Goal: Task Accomplishment & Management: Manage account settings

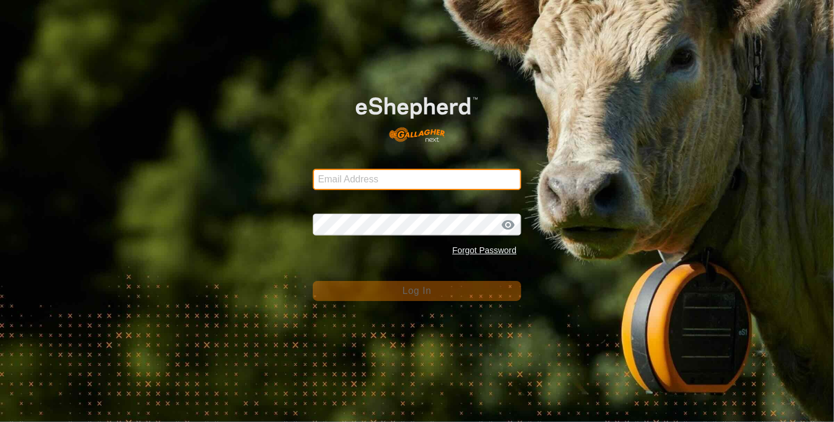
type input "[EMAIL_ADDRESS][DOMAIN_NAME]"
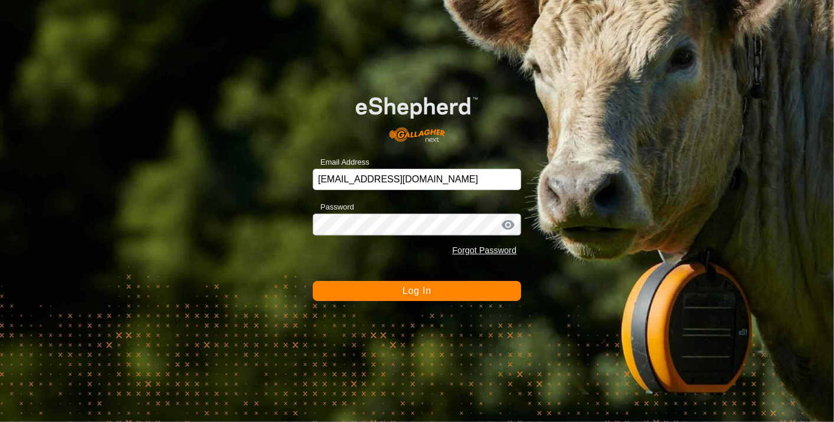
click at [407, 286] on span "Log In" at bounding box center [416, 291] width 29 height 10
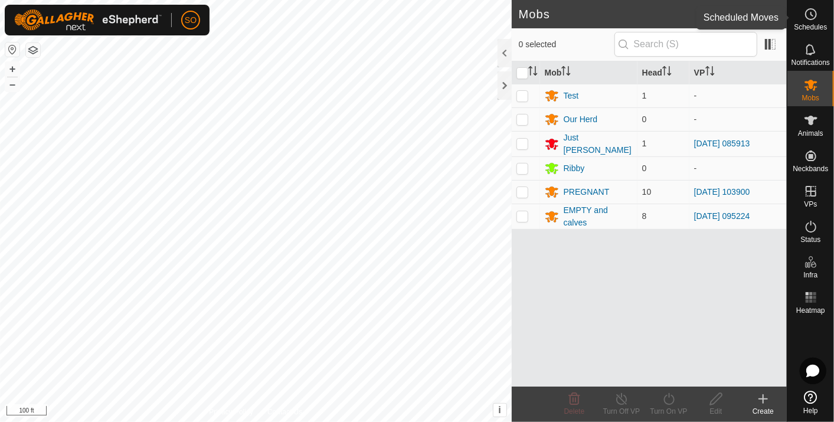
click at [812, 12] on icon at bounding box center [810, 14] width 14 height 14
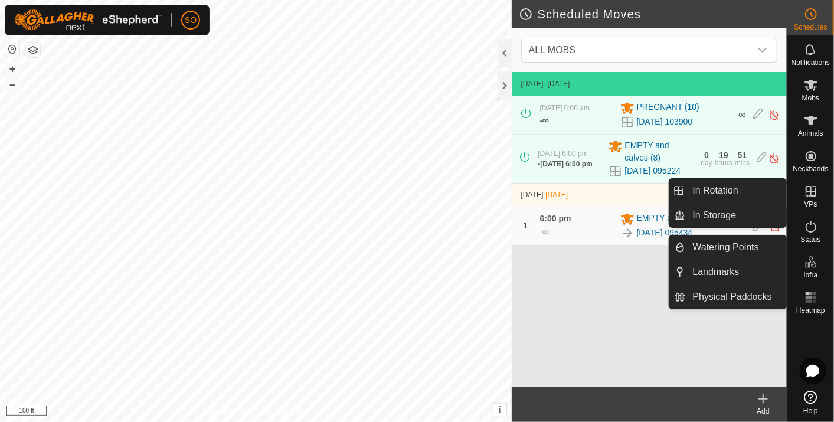
click at [806, 187] on icon at bounding box center [810, 191] width 14 height 14
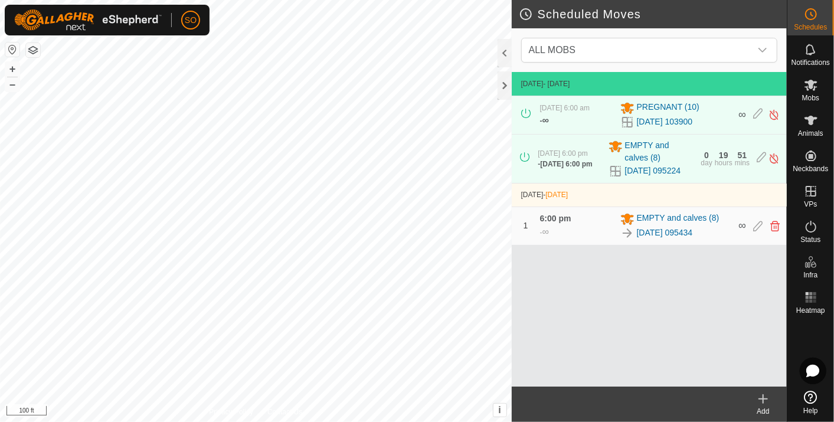
click at [765, 398] on icon at bounding box center [763, 399] width 14 height 14
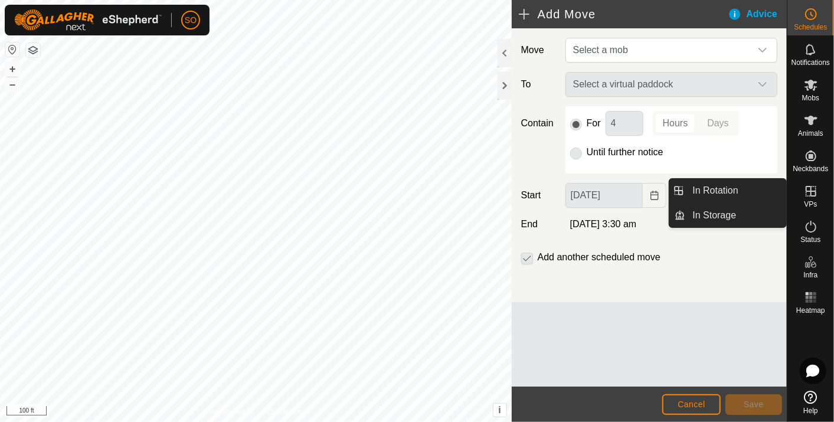
click at [810, 188] on icon at bounding box center [810, 191] width 11 height 11
click at [740, 188] on link "In Rotation" at bounding box center [736, 191] width 101 height 24
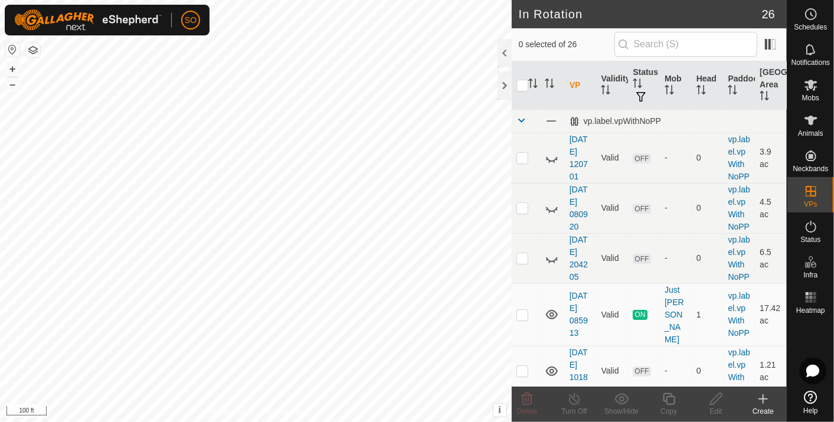
click at [765, 398] on icon at bounding box center [763, 399] width 14 height 14
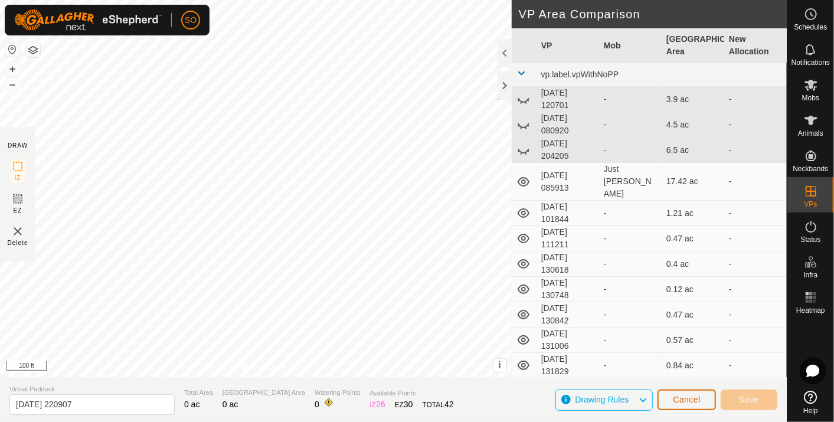
click at [681, 396] on span "Cancel" at bounding box center [687, 399] width 28 height 9
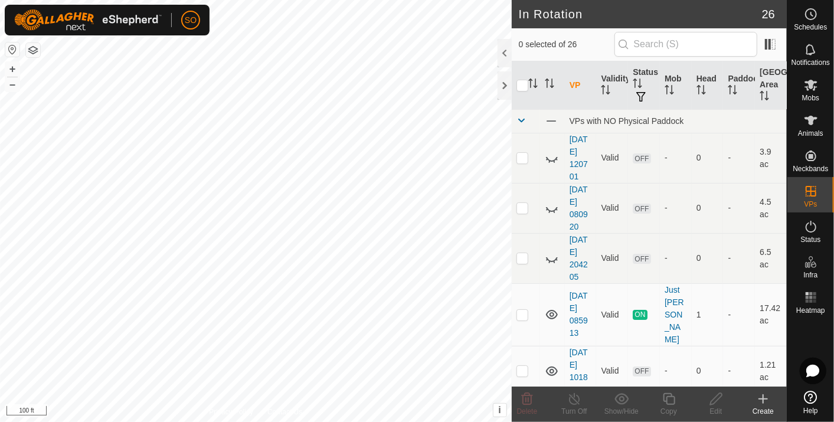
click at [762, 398] on icon at bounding box center [763, 399] width 14 height 14
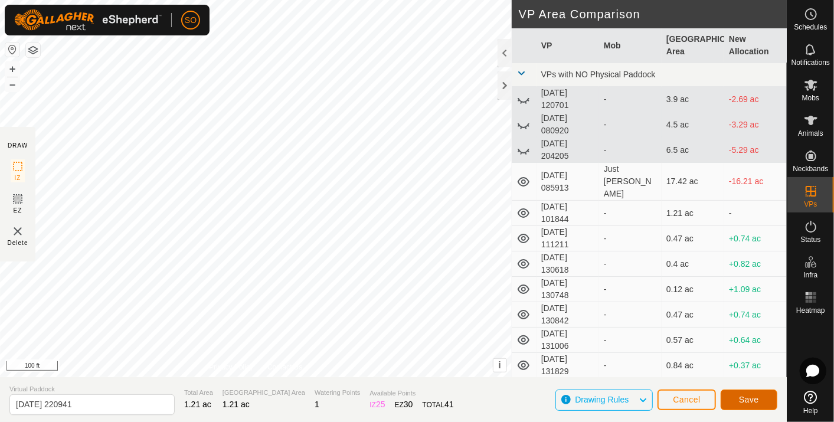
click at [744, 395] on span "Save" at bounding box center [749, 399] width 20 height 9
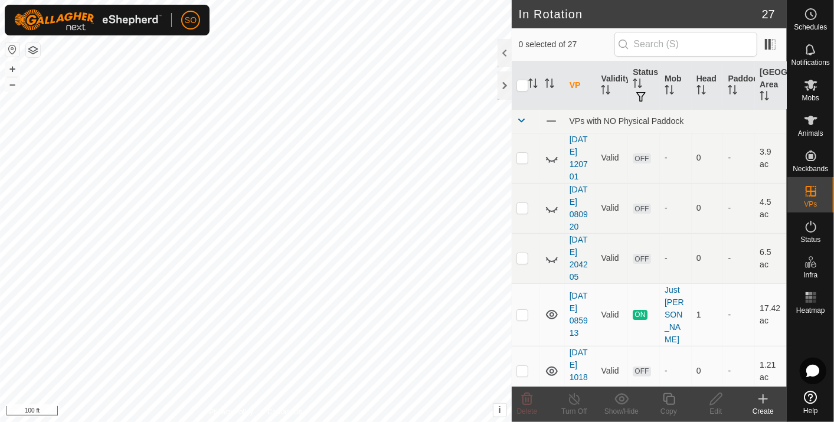
click at [766, 398] on icon at bounding box center [763, 399] width 14 height 14
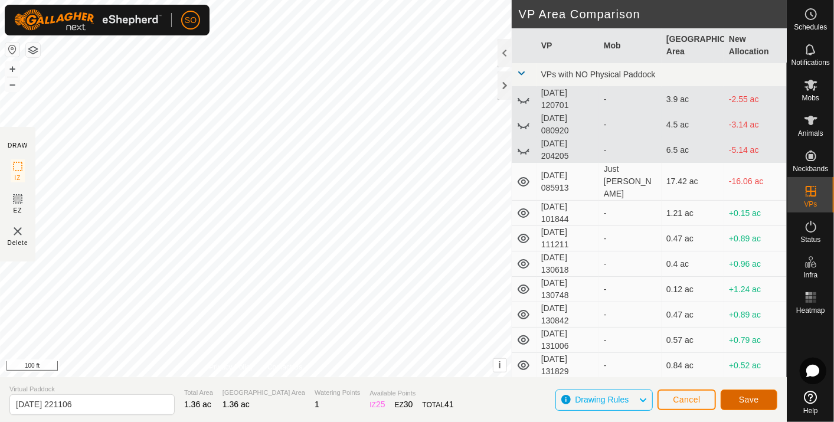
click at [756, 396] on span "Save" at bounding box center [749, 399] width 20 height 9
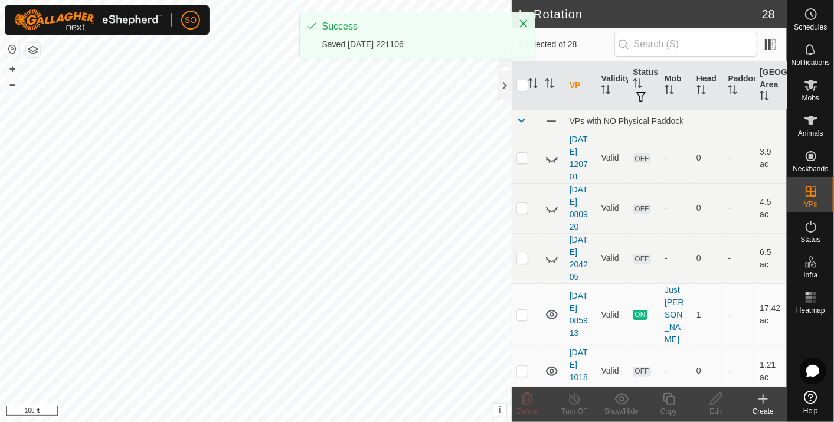
click at [763, 396] on icon at bounding box center [763, 399] width 0 height 8
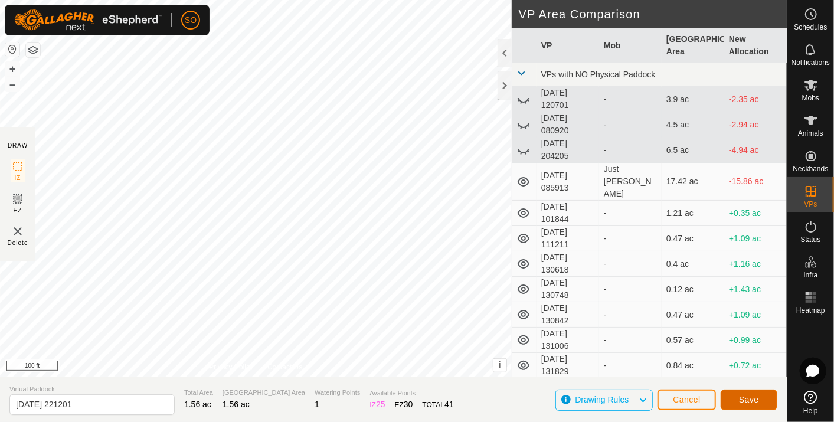
click at [753, 401] on span "Save" at bounding box center [749, 399] width 20 height 9
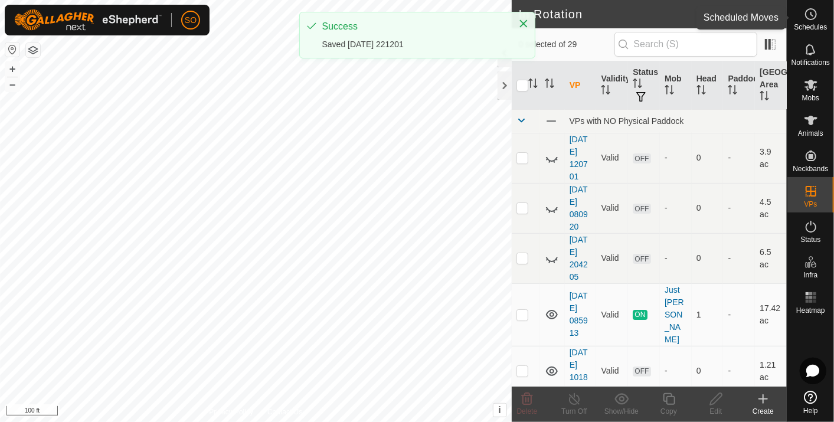
click at [811, 15] on icon at bounding box center [812, 14] width 2 height 4
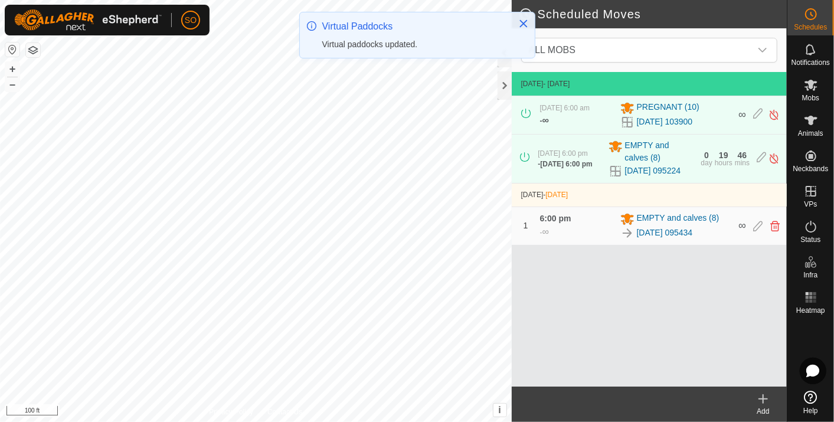
click at [763, 398] on icon at bounding box center [763, 399] width 0 height 8
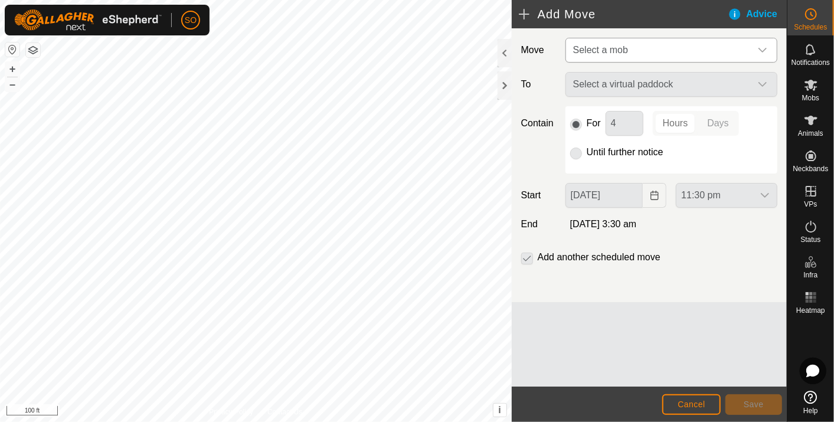
click at [763, 47] on icon "dropdown trigger" at bounding box center [761, 49] width 9 height 9
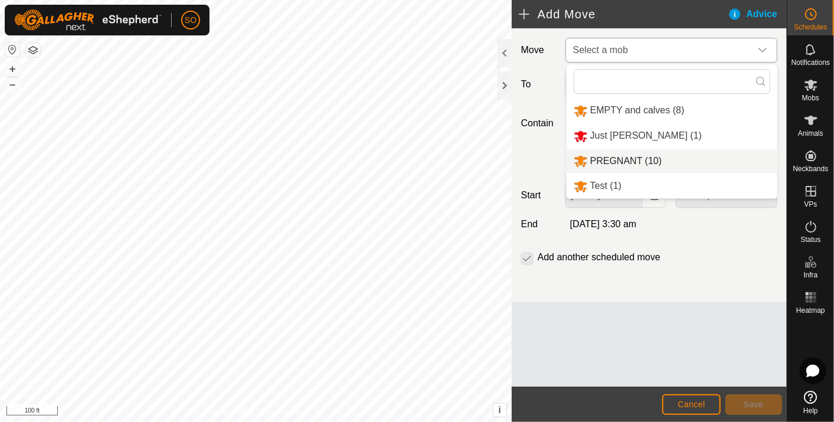
click at [612, 159] on li "PREGNANT (10)" at bounding box center [671, 161] width 211 height 24
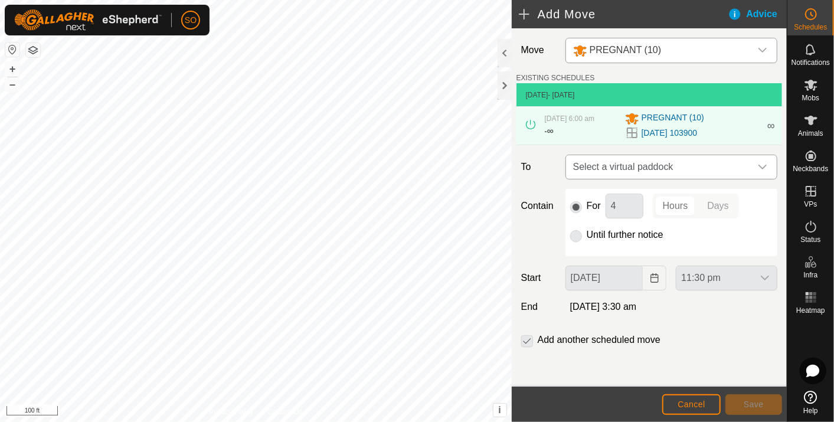
click at [764, 163] on icon "dropdown trigger" at bounding box center [761, 166] width 9 height 9
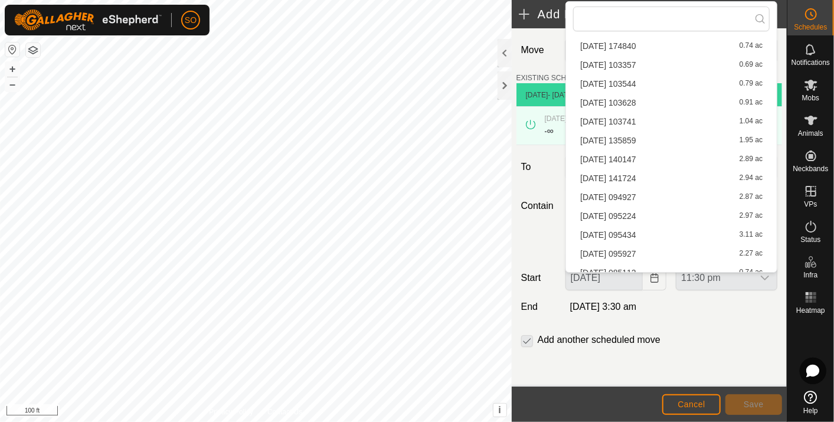
scroll to position [319, 0]
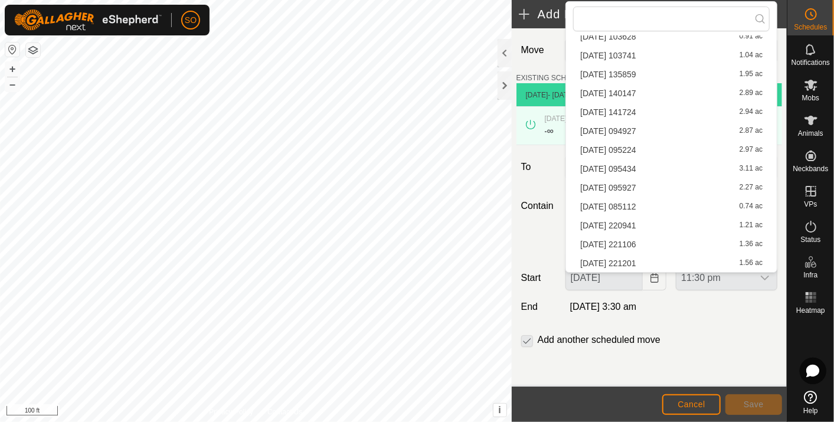
click at [637, 221] on li "[DATE] 220941 1.21 ac" at bounding box center [671, 226] width 196 height 18
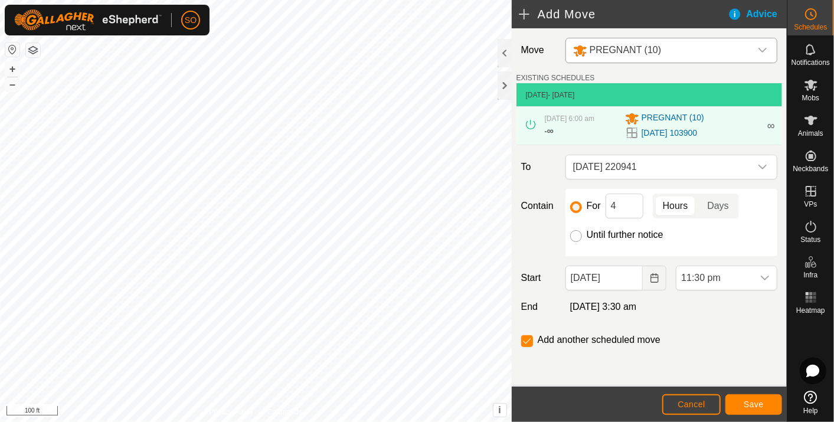
click at [575, 235] on input "Until further notice" at bounding box center [576, 236] width 12 height 12
radio input "true"
checkbox input "false"
click at [657, 275] on icon "Choose Date" at bounding box center [654, 277] width 9 height 9
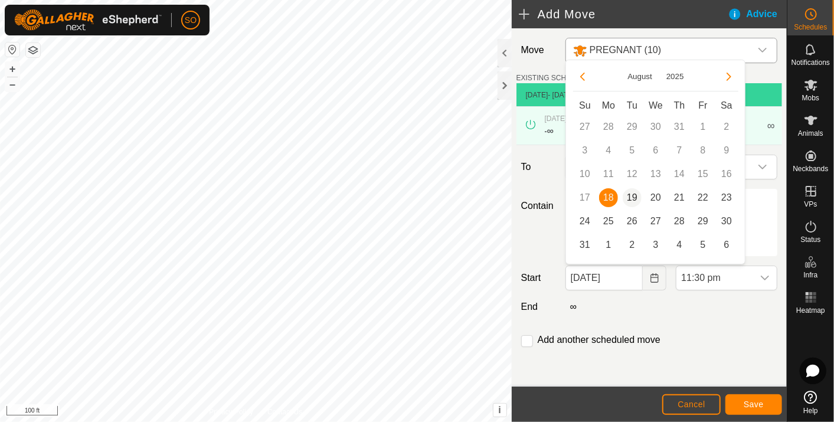
click at [630, 194] on span "19" at bounding box center [631, 197] width 19 height 19
type input "[DATE]"
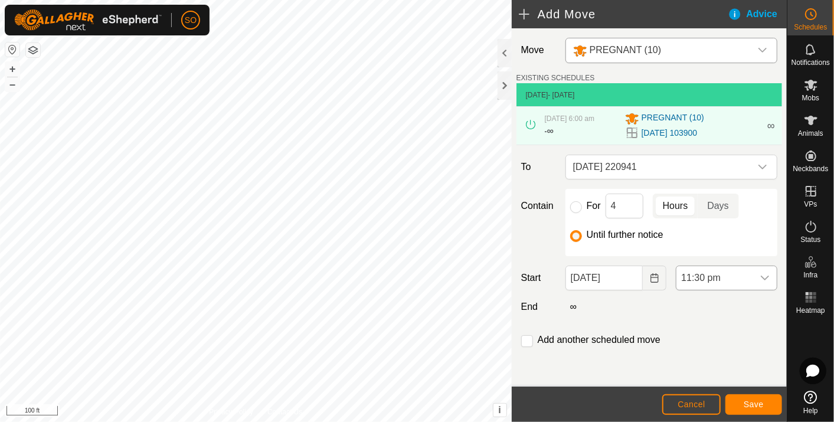
click at [762, 271] on div "dropdown trigger" at bounding box center [765, 278] width 24 height 24
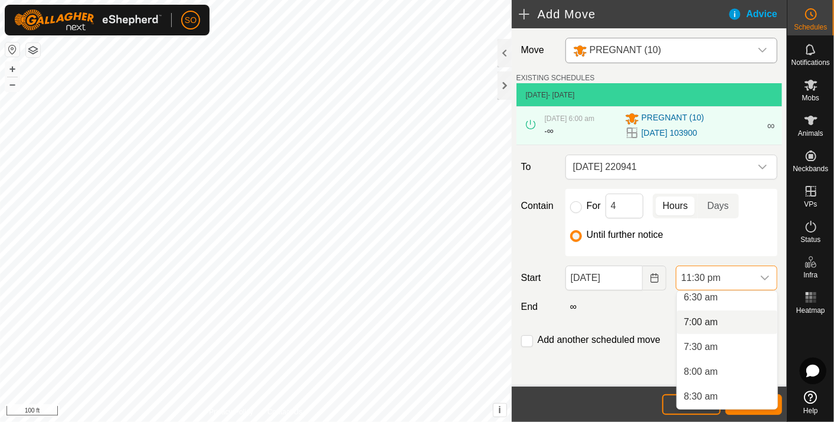
scroll to position [262, 0]
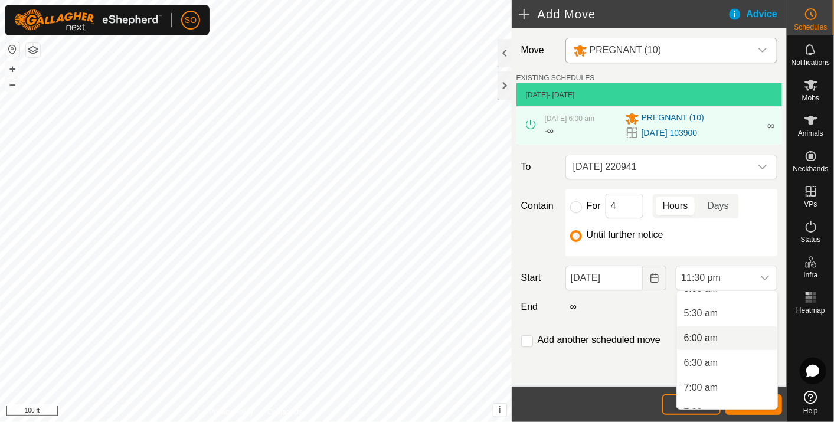
click at [703, 335] on li "6:00 am" at bounding box center [727, 338] width 100 height 24
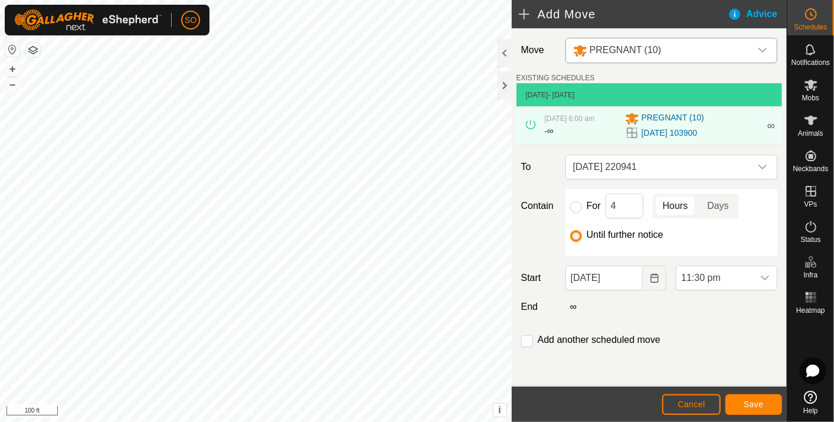
scroll to position [1070, 0]
click at [755, 399] on button "Save" at bounding box center [753, 404] width 57 height 21
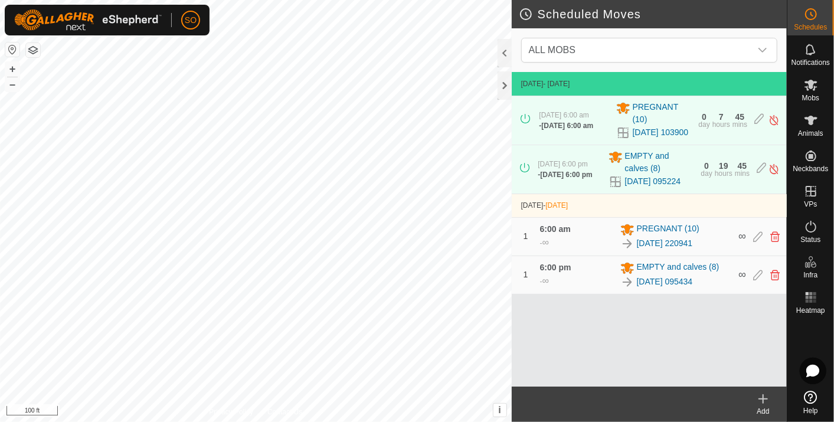
click at [767, 398] on icon at bounding box center [763, 399] width 14 height 14
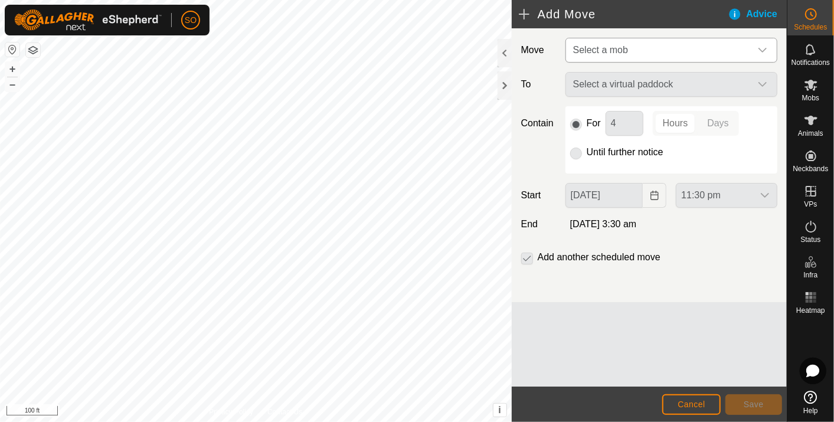
click at [763, 48] on icon "dropdown trigger" at bounding box center [761, 49] width 9 height 9
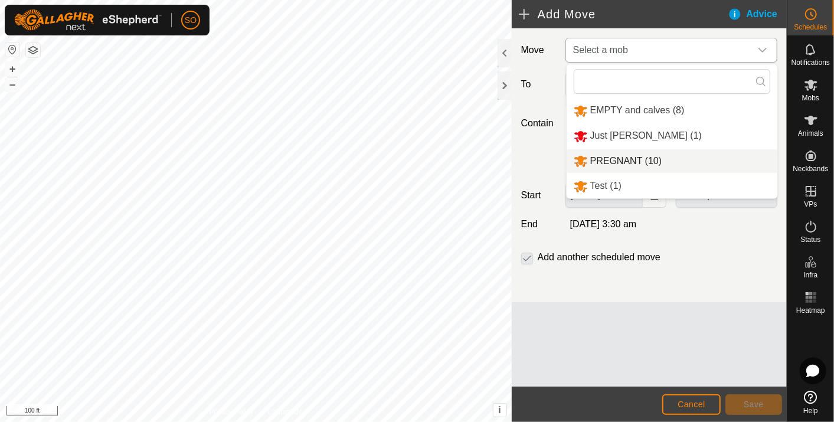
click at [631, 157] on li "PREGNANT (10)" at bounding box center [671, 161] width 211 height 24
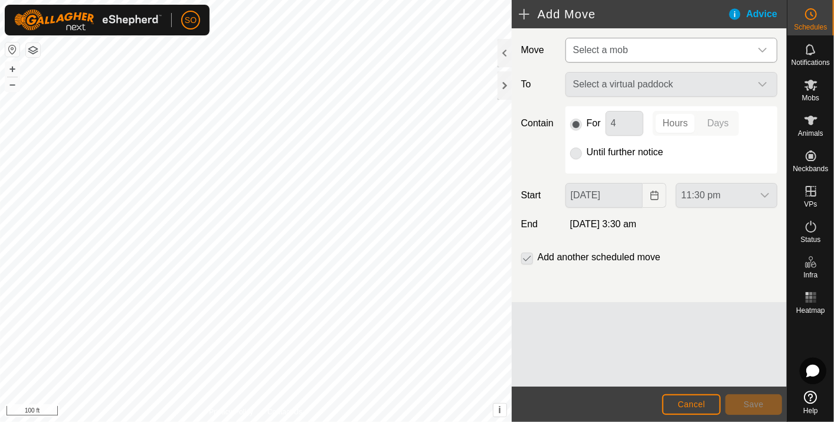
type input "[DATE]"
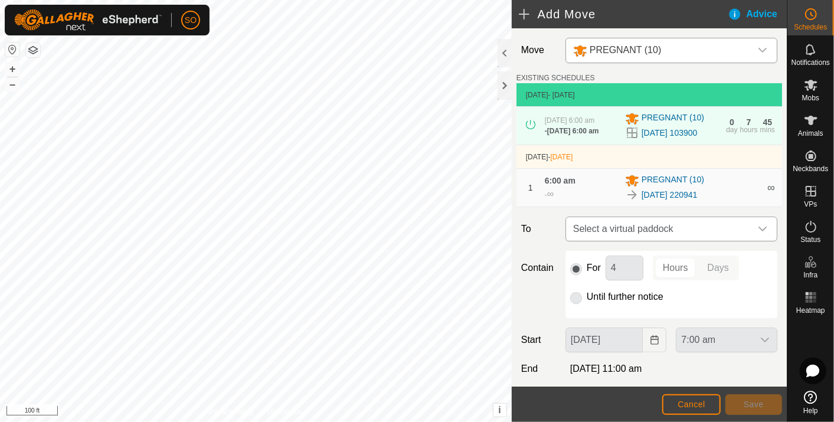
click at [757, 234] on icon "dropdown trigger" at bounding box center [761, 228] width 9 height 9
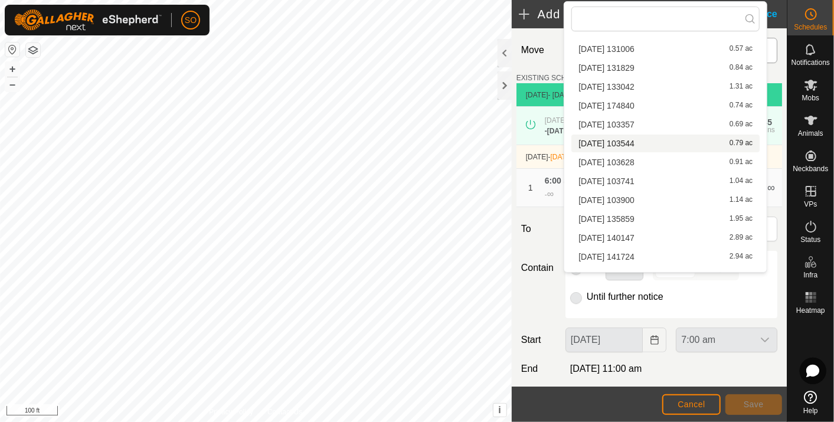
scroll to position [319, 0]
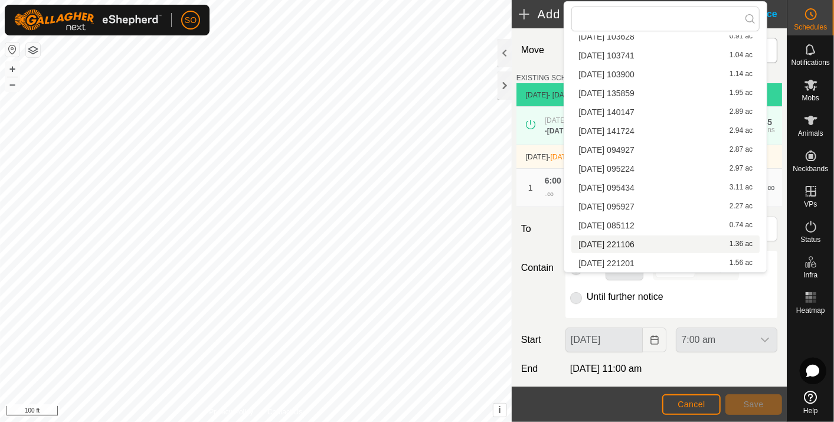
click at [642, 239] on li "[DATE] [DATE] 1.36 ac" at bounding box center [665, 244] width 188 height 18
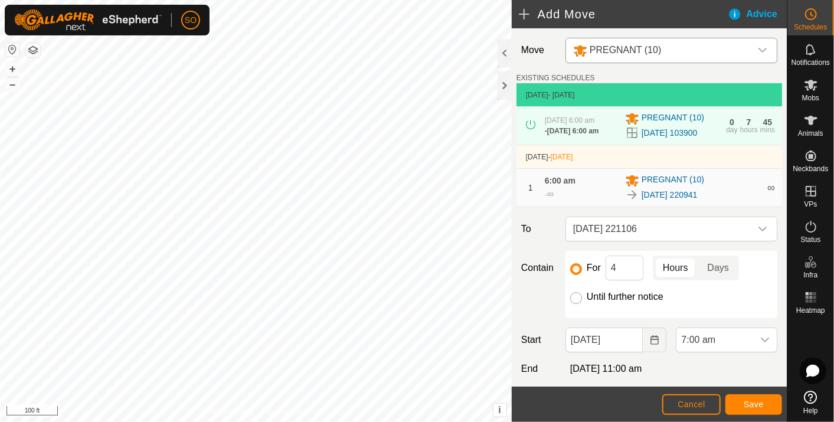
click at [573, 304] on input "Until further notice" at bounding box center [576, 298] width 12 height 12
radio input "true"
checkbox input "false"
click at [652, 345] on icon "Choose Date" at bounding box center [654, 339] width 8 height 9
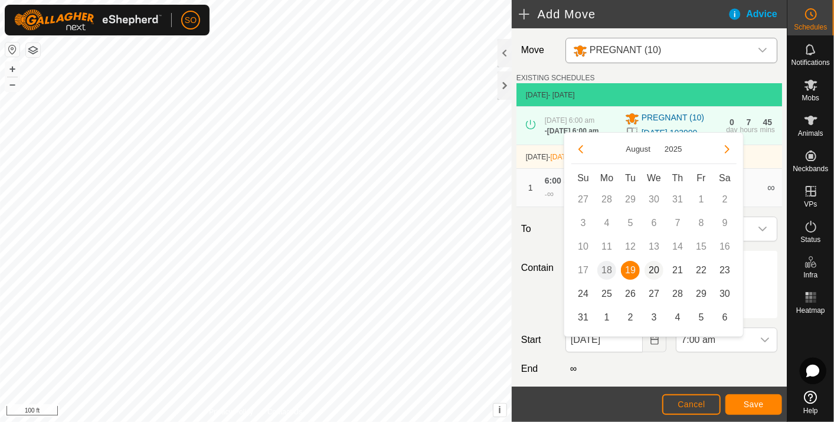
click at [653, 268] on span "20" at bounding box center [653, 270] width 19 height 19
type input "[DATE]"
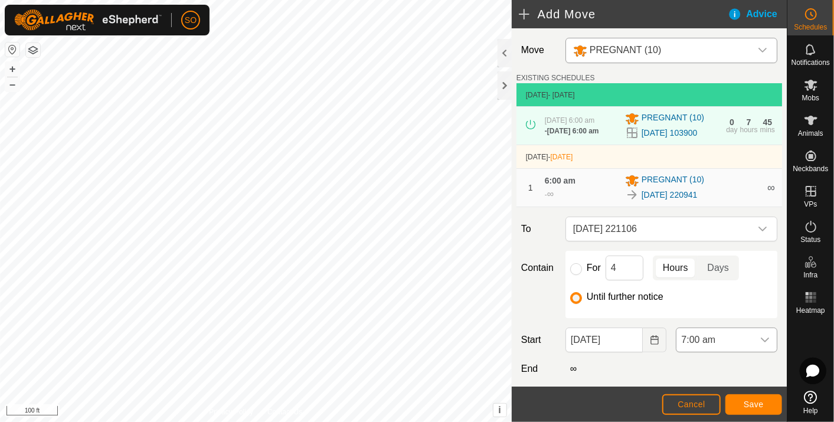
click at [760, 345] on icon "dropdown trigger" at bounding box center [764, 339] width 9 height 9
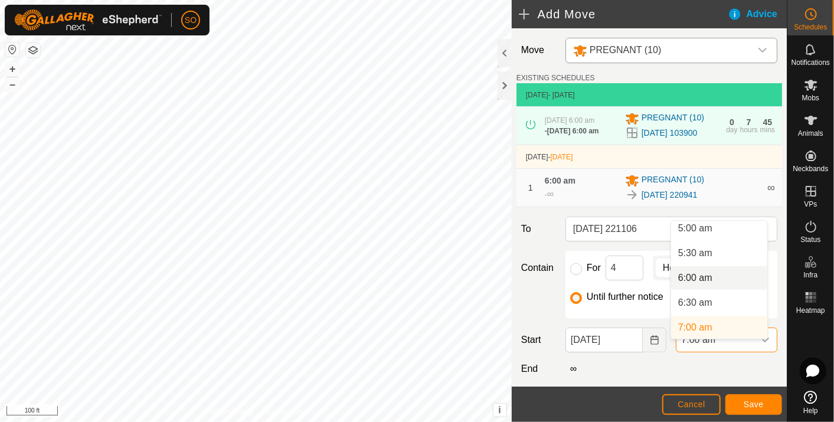
click at [707, 277] on li "6:00 am" at bounding box center [719, 278] width 96 height 24
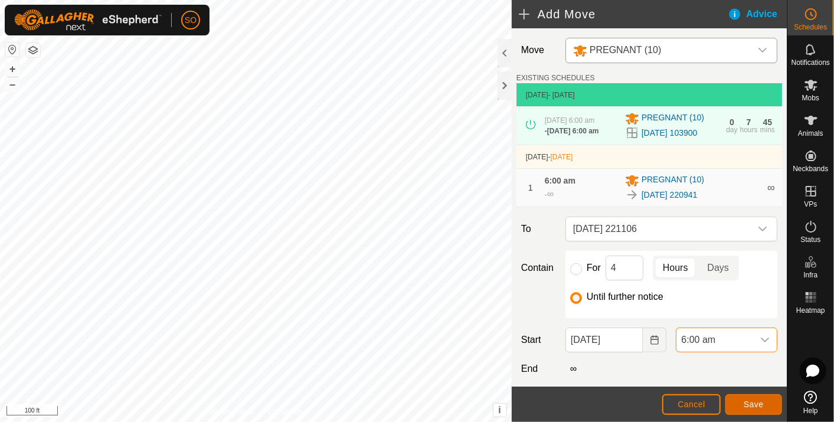
click at [755, 401] on span "Save" at bounding box center [753, 403] width 20 height 9
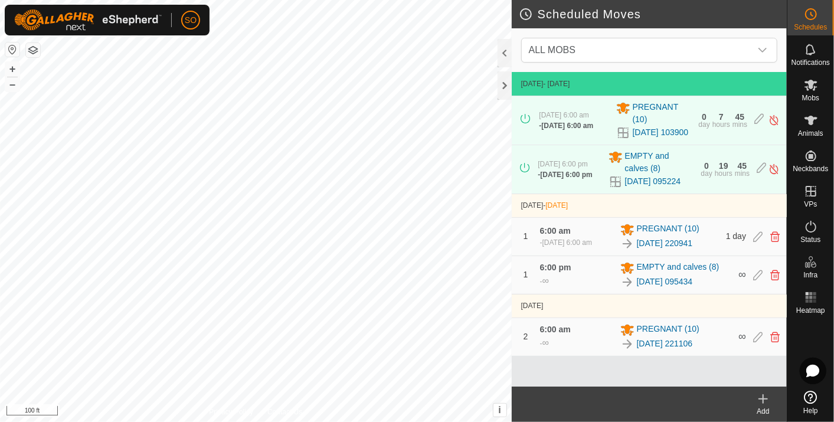
click at [766, 396] on icon at bounding box center [763, 399] width 14 height 14
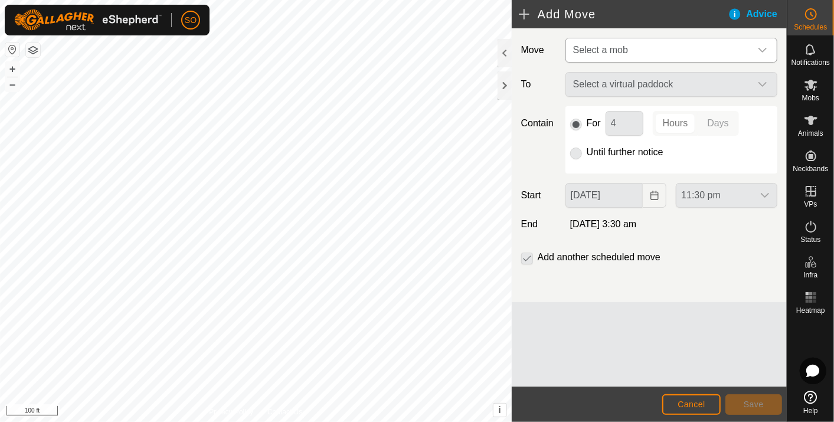
click at [763, 48] on icon "dropdown trigger" at bounding box center [761, 49] width 9 height 9
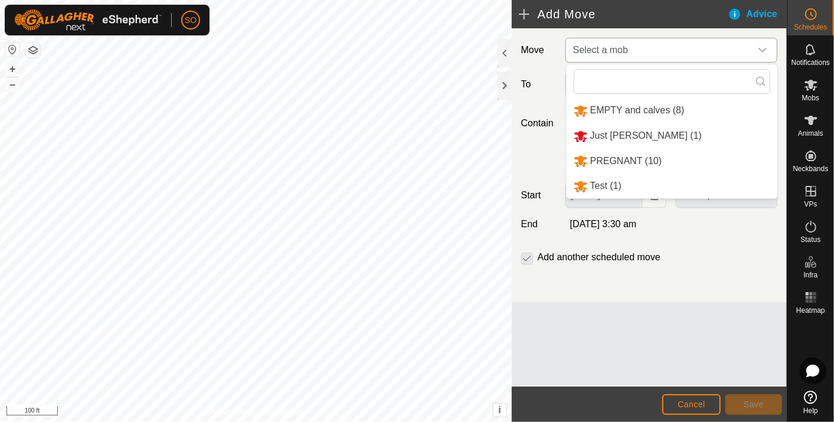
click at [627, 156] on li "PREGNANT (10)" at bounding box center [671, 161] width 211 height 24
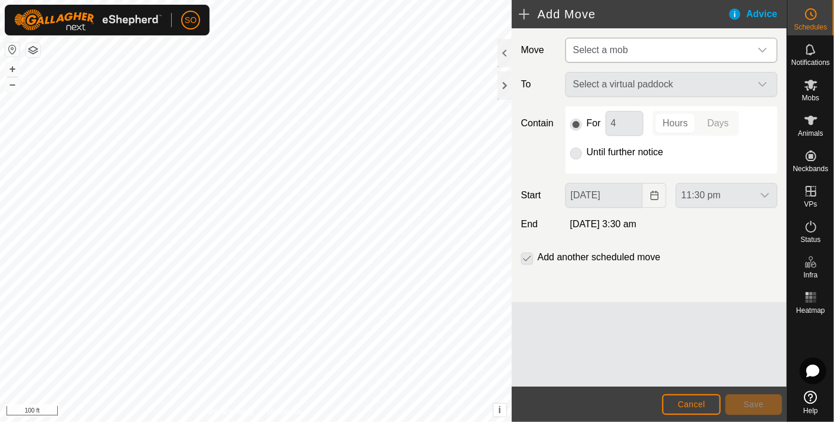
type input "[DATE]"
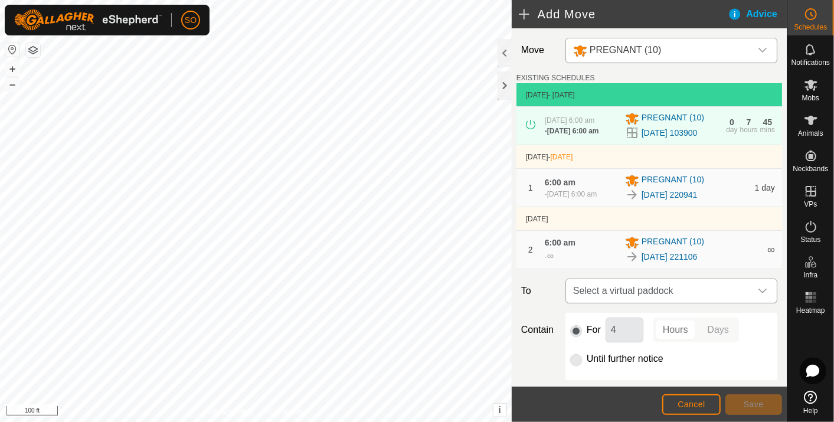
click at [757, 296] on icon "dropdown trigger" at bounding box center [761, 290] width 9 height 9
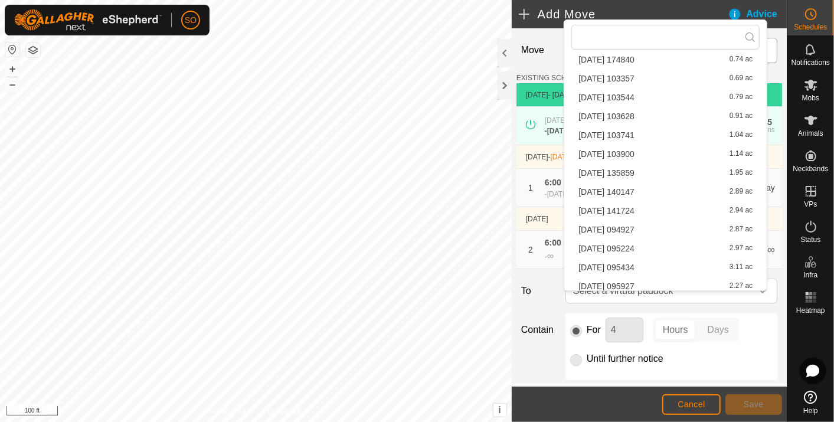
scroll to position [319, 0]
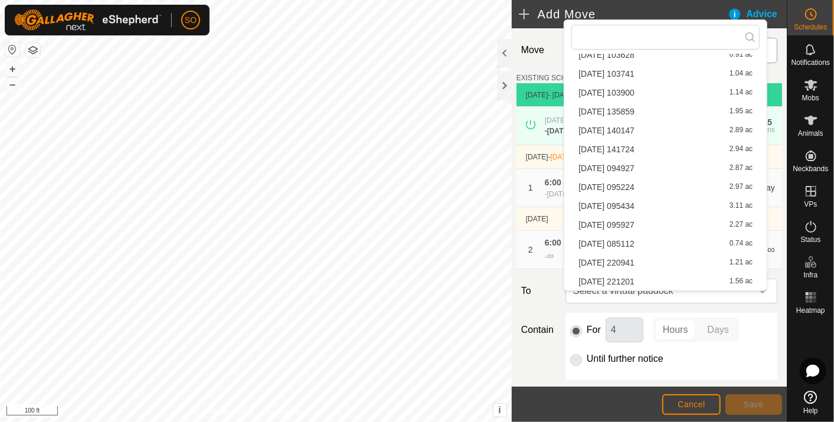
click at [639, 278] on li "[DATE] [DATE] 1.56 ac" at bounding box center [665, 282] width 188 height 18
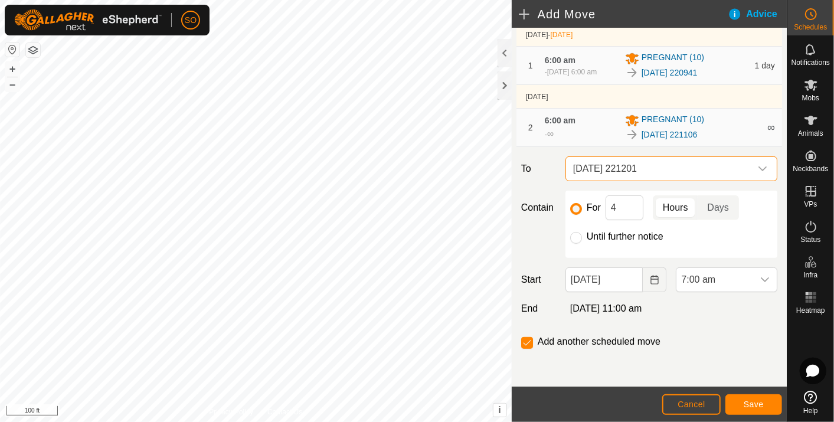
scroll to position [130, 0]
click at [650, 277] on icon "Choose Date" at bounding box center [654, 279] width 8 height 9
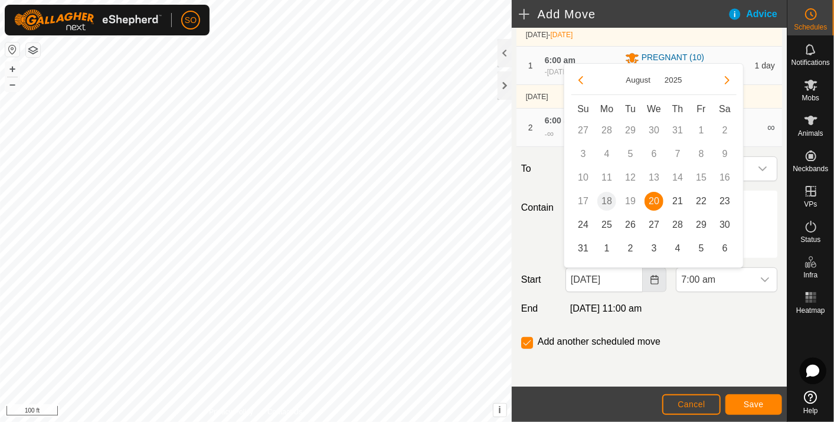
click at [650, 278] on icon "Choose Date" at bounding box center [654, 279] width 8 height 9
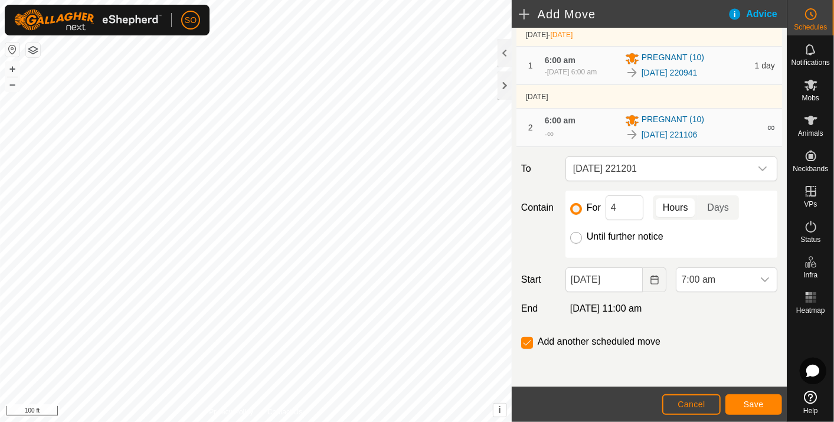
click at [575, 238] on input "Until further notice" at bounding box center [576, 238] width 12 height 12
radio input "true"
checkbox input "false"
click at [650, 280] on icon "Choose Date" at bounding box center [654, 279] width 9 height 9
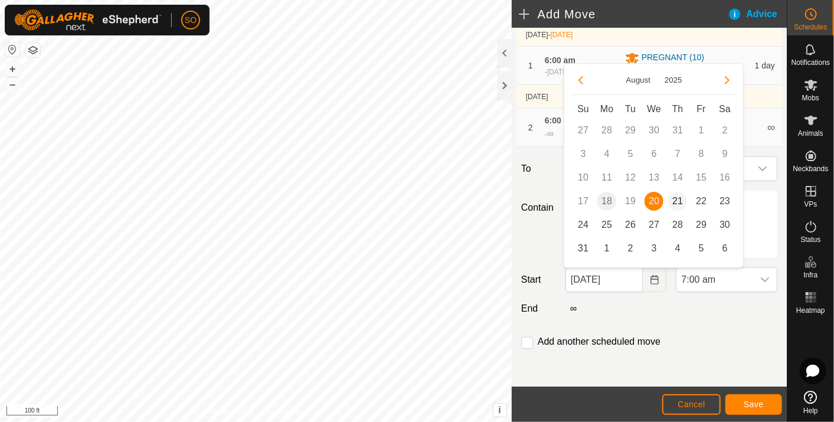
click at [680, 197] on span "21" at bounding box center [677, 201] width 19 height 19
type input "[DATE]"
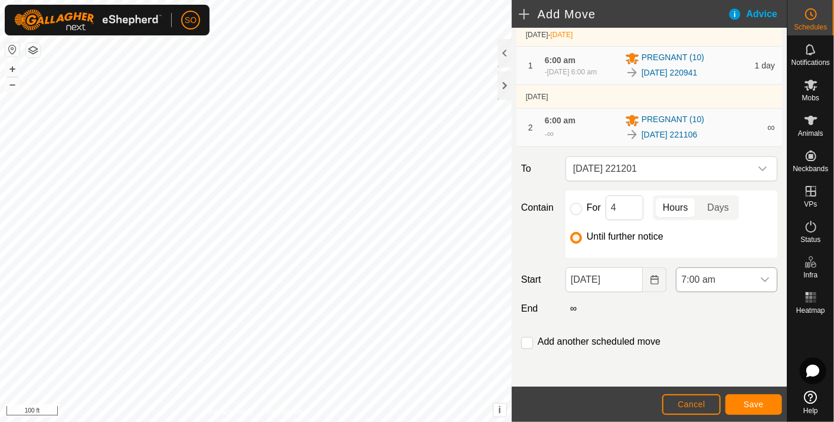
click at [760, 276] on icon "dropdown trigger" at bounding box center [764, 279] width 9 height 9
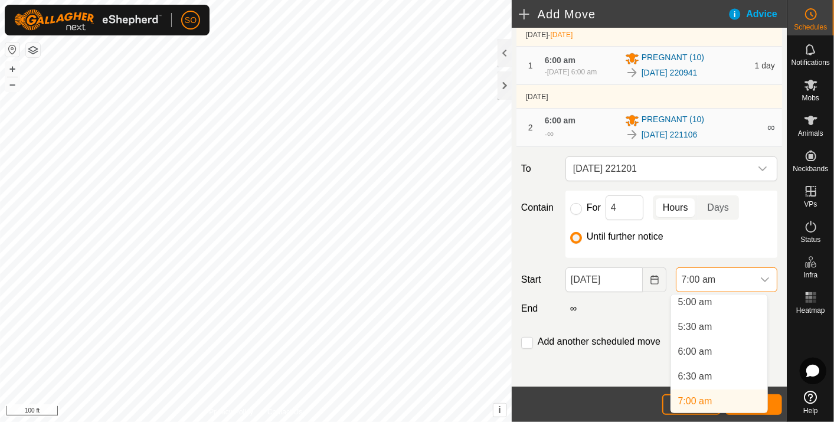
scroll to position [248, 0]
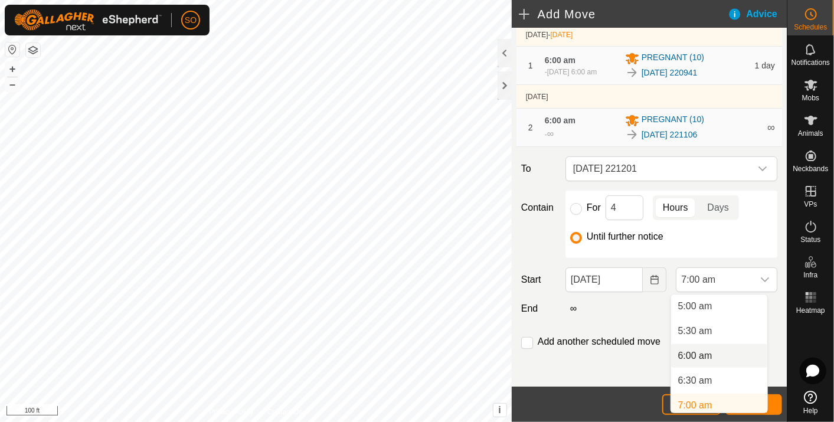
click at [708, 355] on li "6:00 am" at bounding box center [719, 356] width 96 height 24
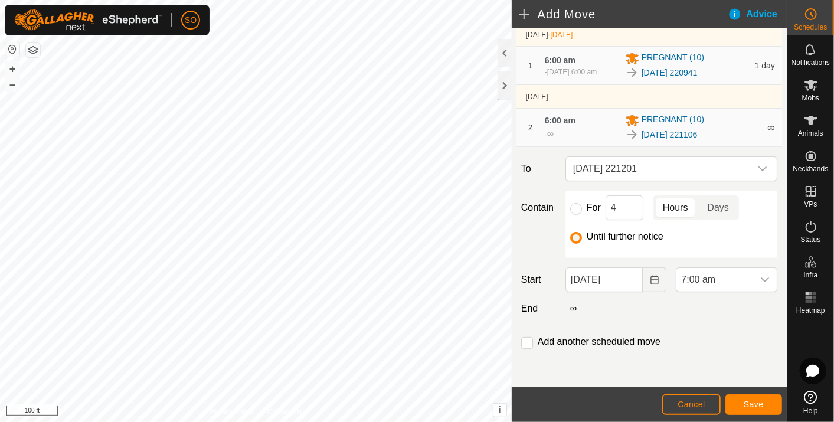
scroll to position [252, 0]
click at [756, 399] on span "Save" at bounding box center [753, 403] width 20 height 9
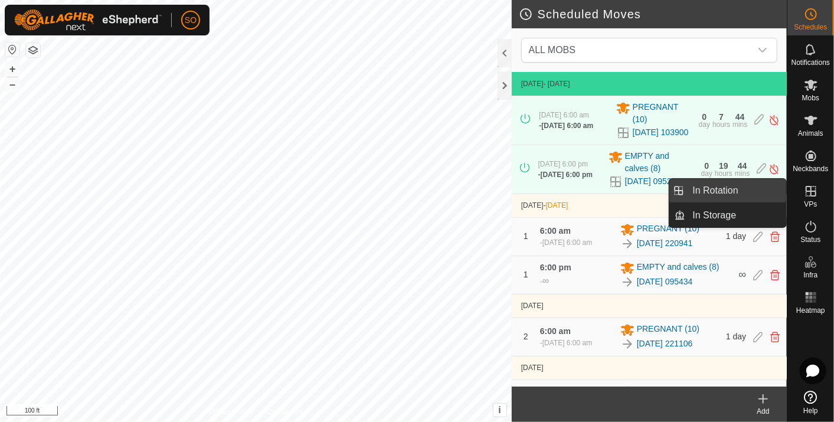
click at [753, 185] on link "In Rotation" at bounding box center [736, 191] width 101 height 24
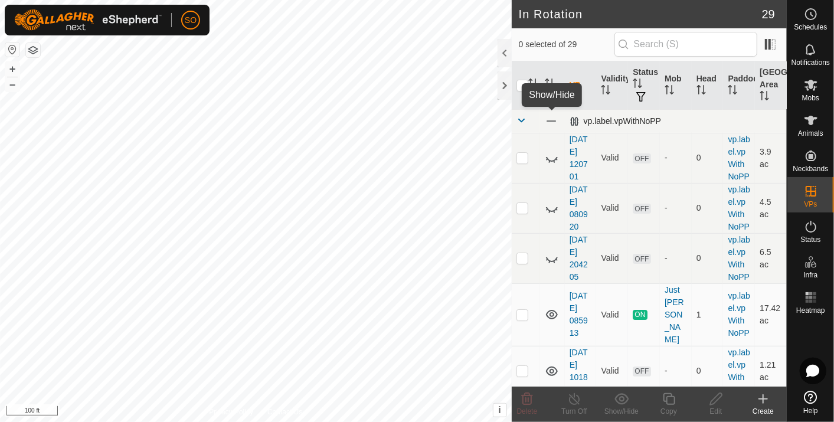
click at [547, 117] on span at bounding box center [551, 120] width 13 height 13
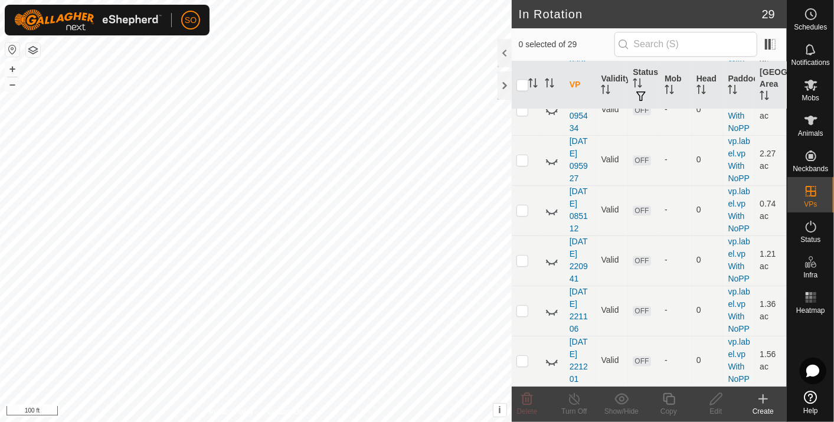
scroll to position [1556, 0]
click at [582, 237] on link "[DATE] 220941" at bounding box center [578, 260] width 18 height 47
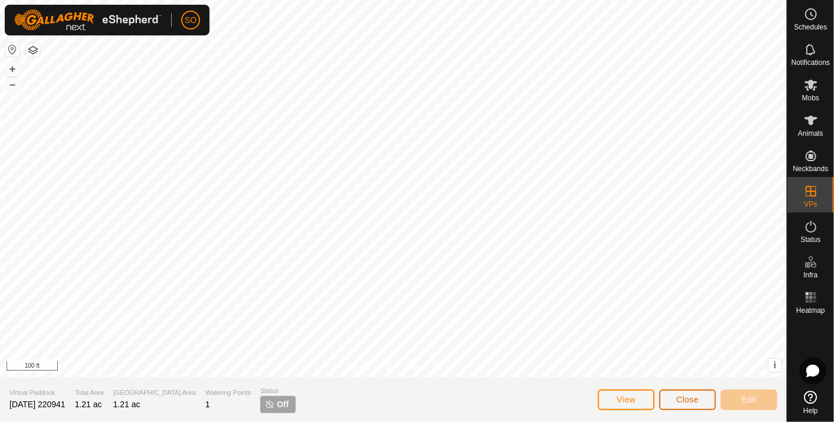
click at [686, 395] on span "Close" at bounding box center [687, 399] width 22 height 9
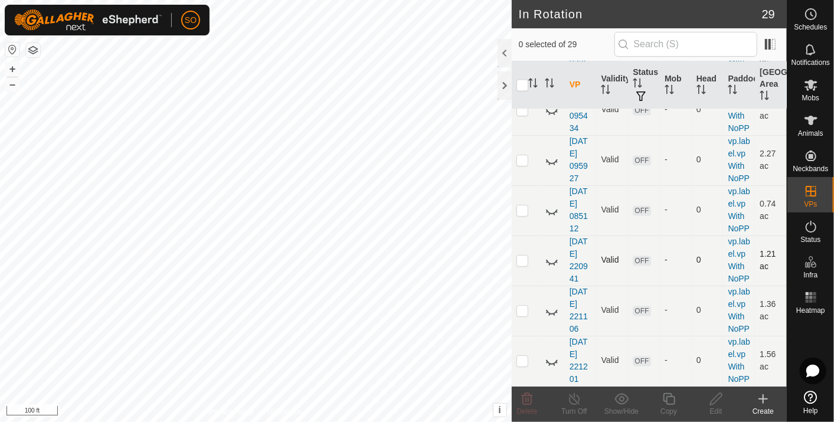
scroll to position [1556, 0]
click at [551, 254] on icon at bounding box center [552, 261] width 14 height 14
click at [553, 304] on icon at bounding box center [552, 311] width 14 height 14
click at [551, 355] on icon at bounding box center [552, 361] width 14 height 14
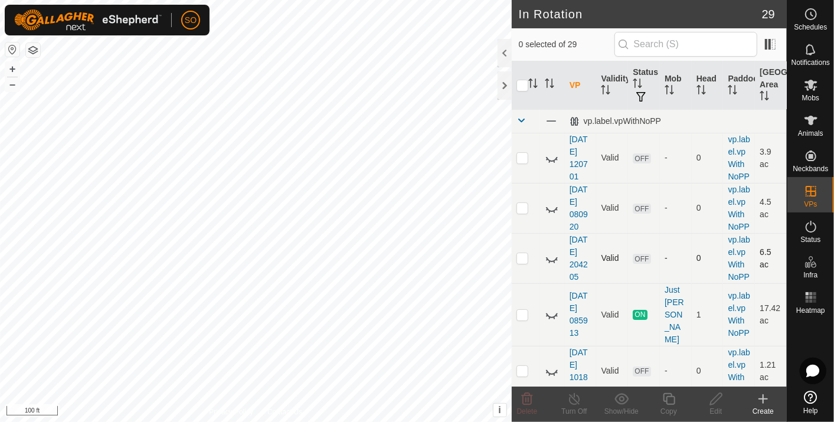
scroll to position [0, 0]
click at [552, 119] on span at bounding box center [551, 120] width 13 height 13
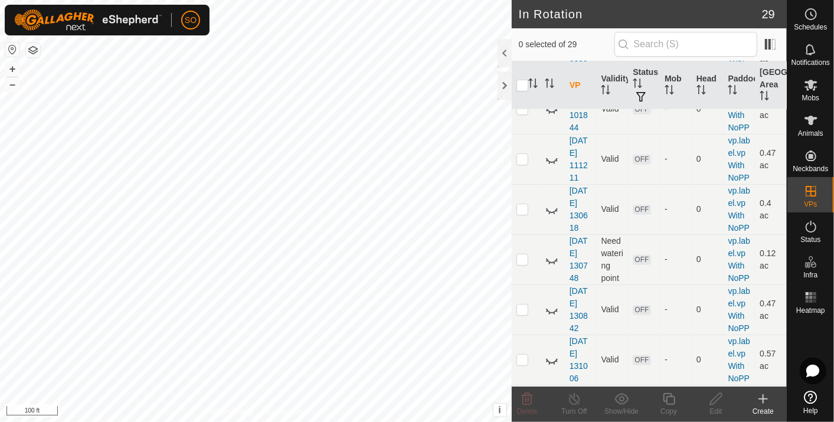
scroll to position [131, 0]
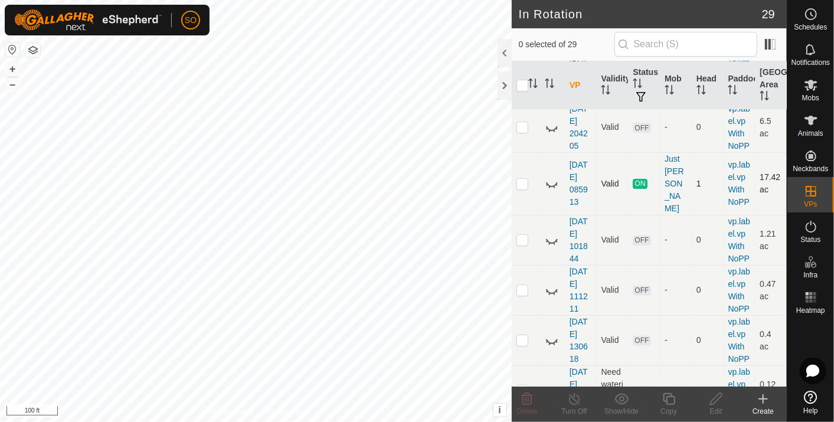
click at [520, 188] on p-checkbox at bounding box center [522, 183] width 12 height 9
checkbox input "true"
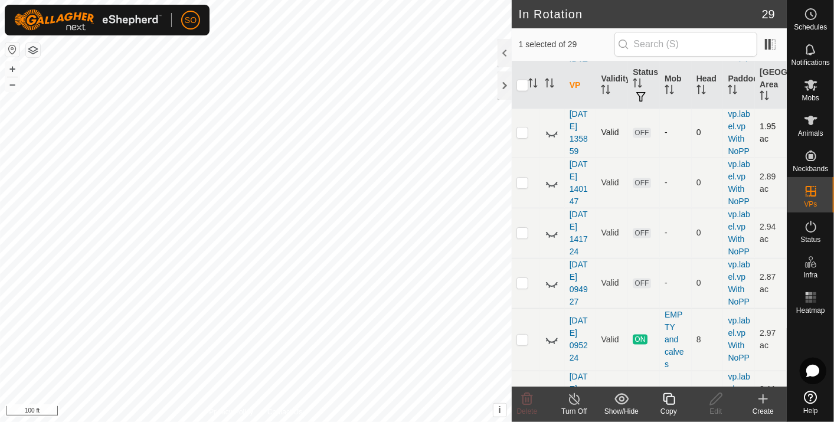
scroll to position [1048, 0]
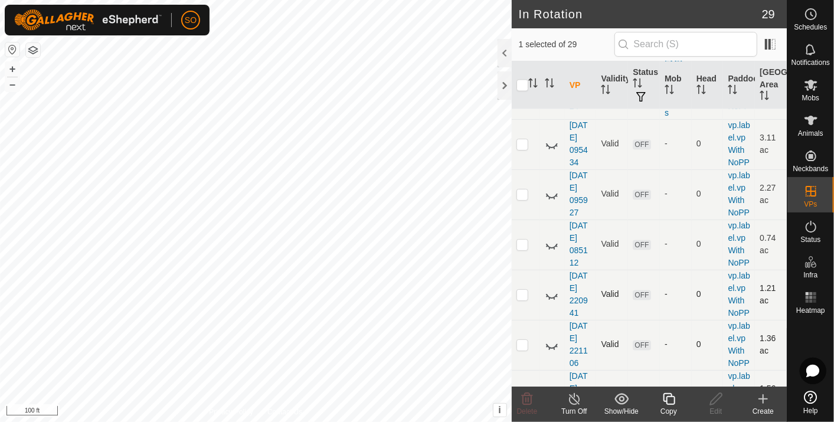
scroll to position [1311, 0]
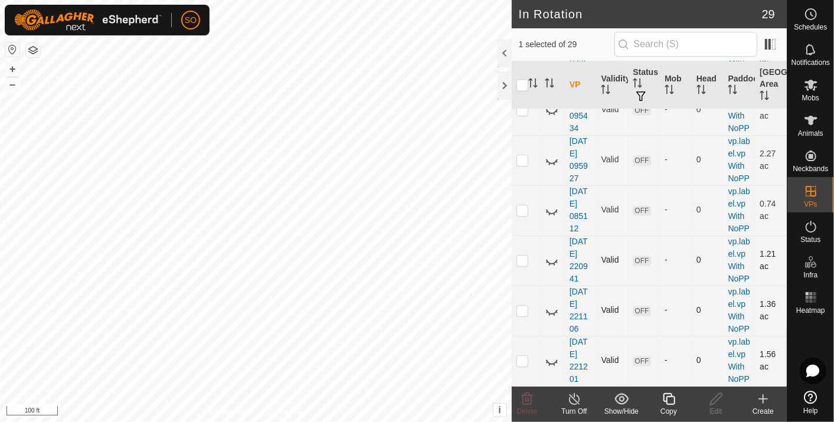
click at [556, 61] on icon at bounding box center [552, 54] width 14 height 14
click at [809, 10] on icon at bounding box center [810, 14] width 14 height 14
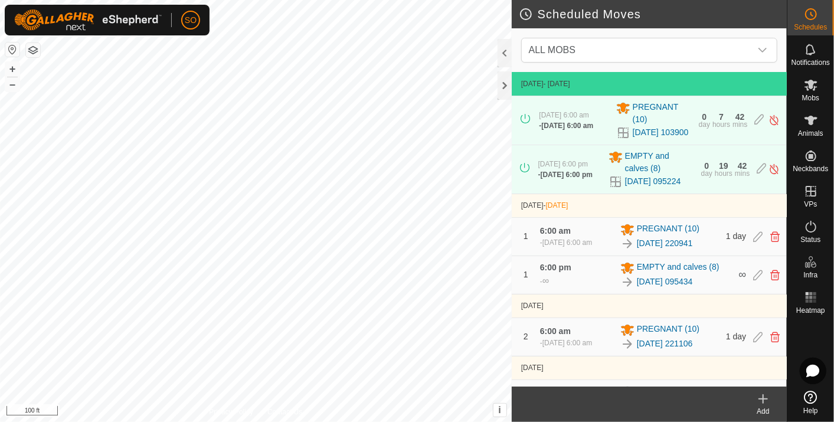
click at [561, 233] on div "Scheduled Moves ALL MOBS [DATE] - [DATE] [DATE] 6:00 am - [DATE] 6:00 am PREGNA…" at bounding box center [393, 211] width 786 height 422
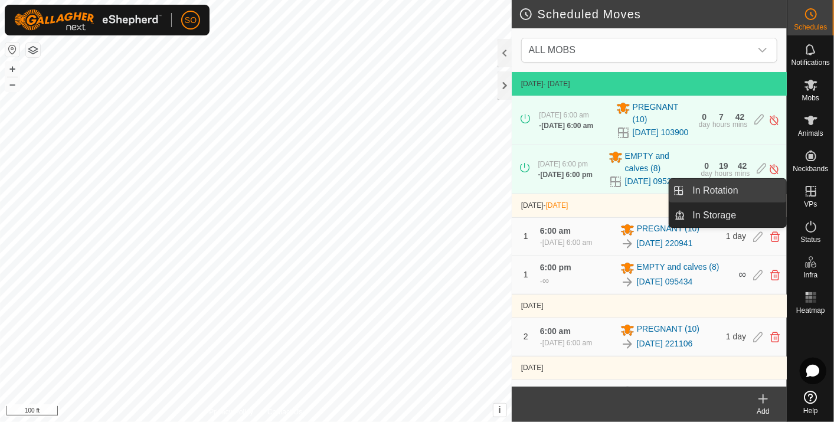
click at [743, 187] on link "In Rotation" at bounding box center [736, 191] width 101 height 24
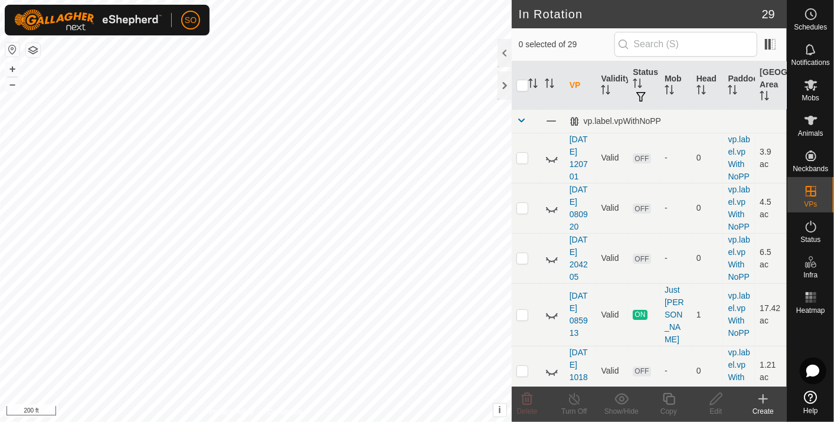
click at [765, 396] on icon at bounding box center [763, 399] width 14 height 14
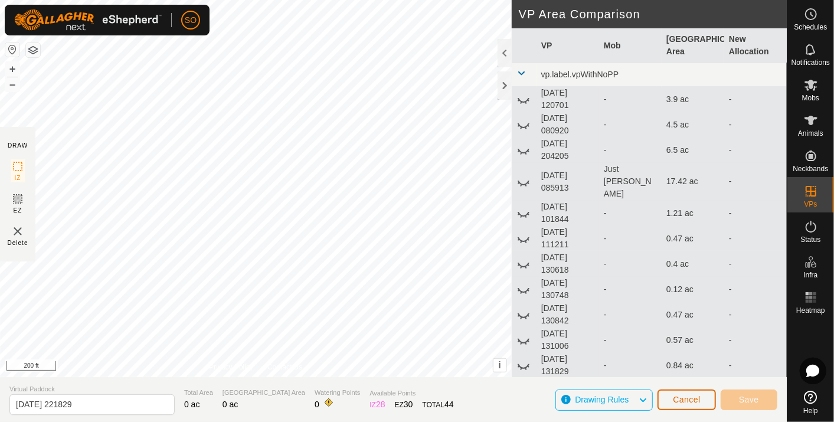
click at [683, 399] on span "Cancel" at bounding box center [687, 399] width 28 height 9
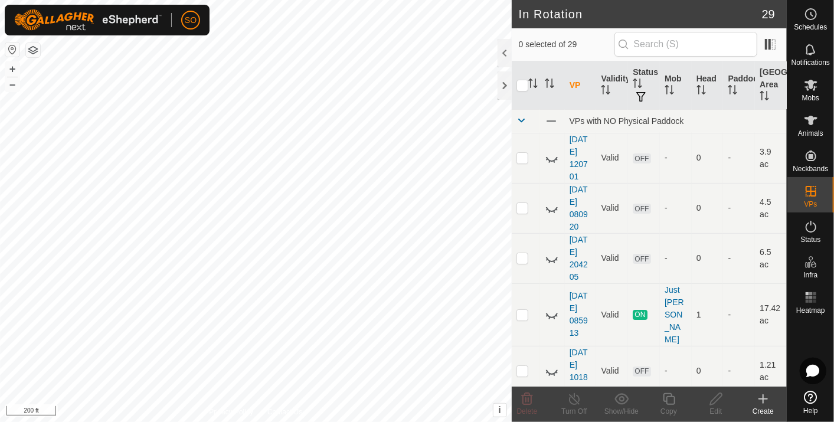
click at [761, 399] on icon at bounding box center [763, 399] width 8 height 0
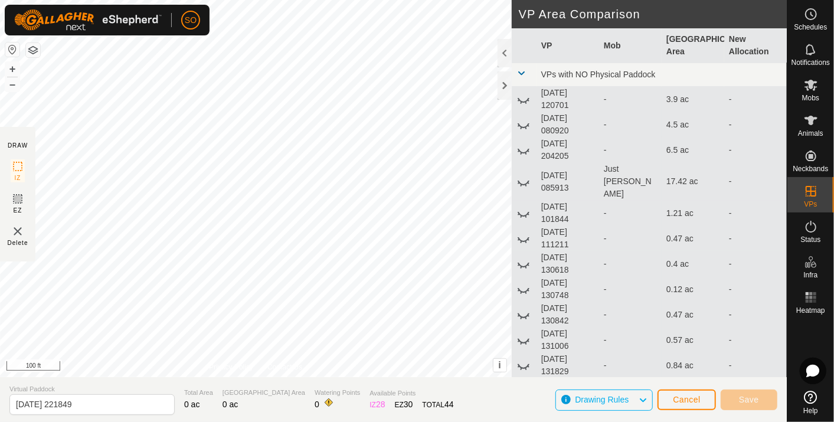
click at [549, 421] on html "SO Schedules Notifications Mobs Animals Neckbands VPs Status Infra Heatmap Help…" at bounding box center [417, 211] width 834 height 422
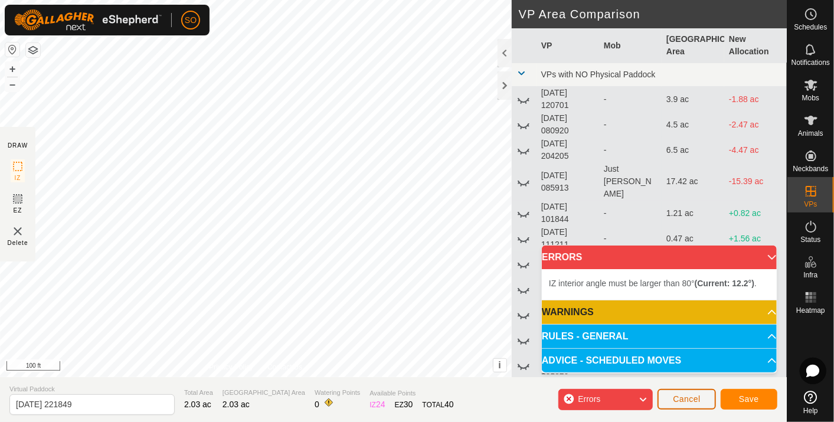
click at [689, 396] on span "Cancel" at bounding box center [687, 398] width 28 height 9
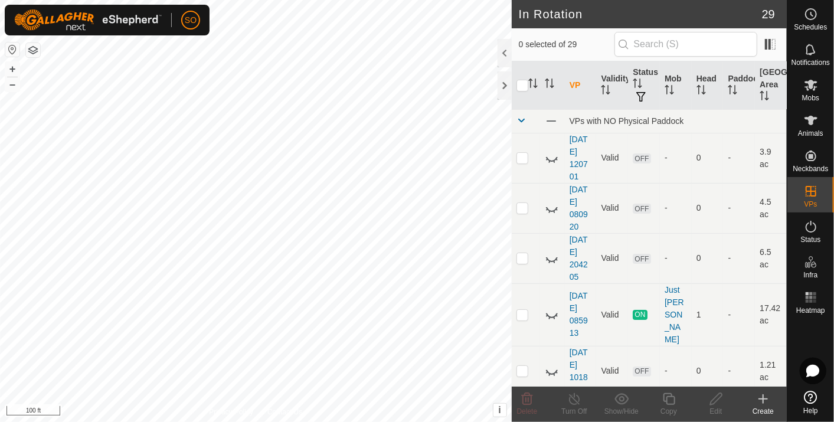
click at [763, 393] on icon at bounding box center [763, 399] width 14 height 14
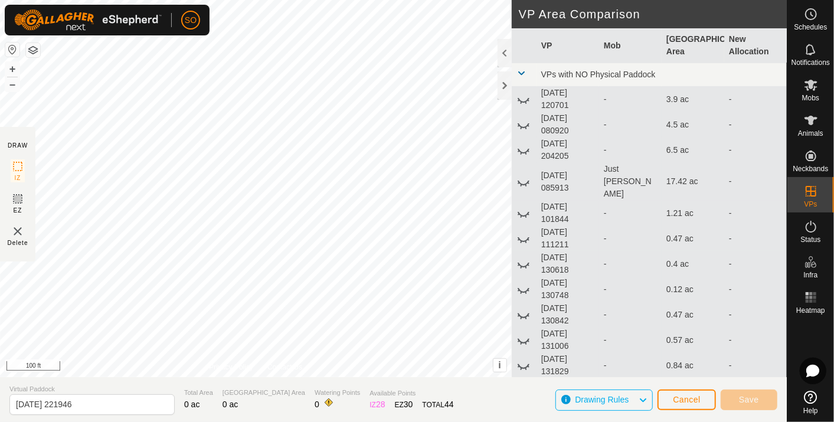
click at [530, 412] on div "DRAW IZ EZ Delete Privacy Policy Contact Us + – ⇧ i This application includes H…" at bounding box center [393, 211] width 786 height 422
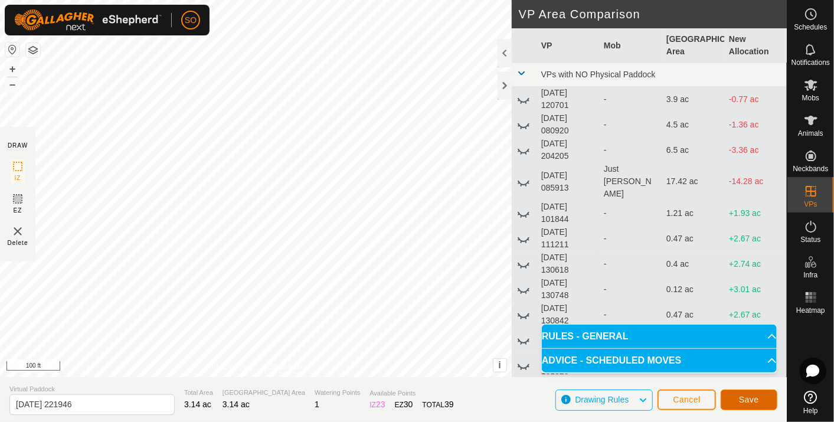
click at [752, 396] on span "Save" at bounding box center [749, 399] width 20 height 9
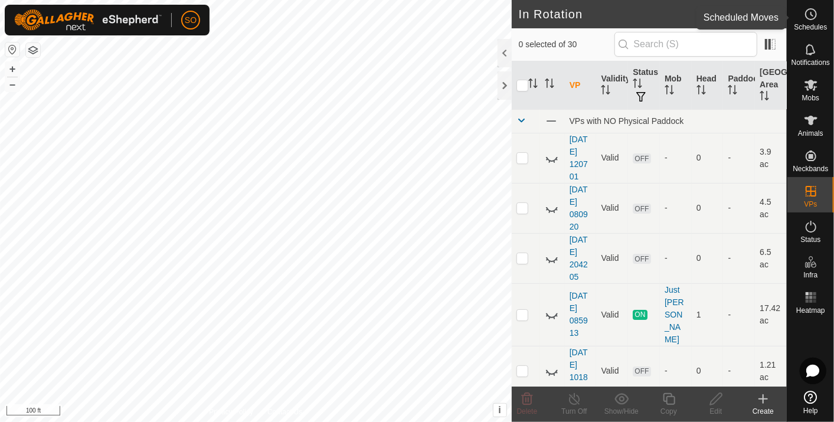
click at [814, 10] on circle at bounding box center [810, 14] width 11 height 11
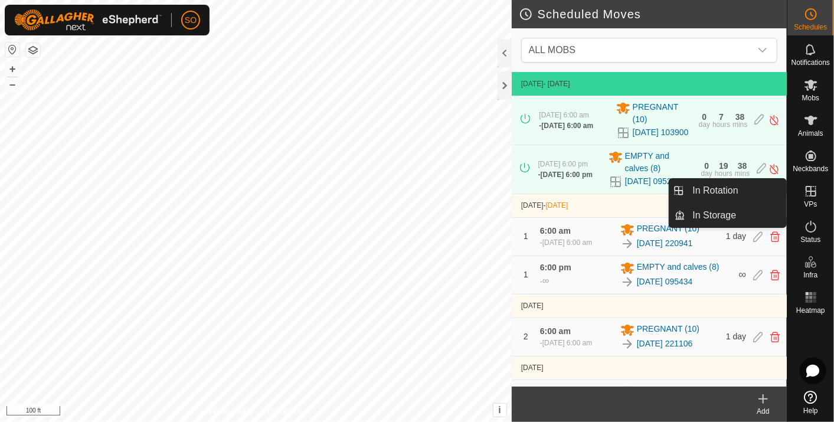
click at [804, 187] on icon at bounding box center [810, 191] width 14 height 14
click at [737, 186] on link "In Rotation" at bounding box center [736, 191] width 101 height 24
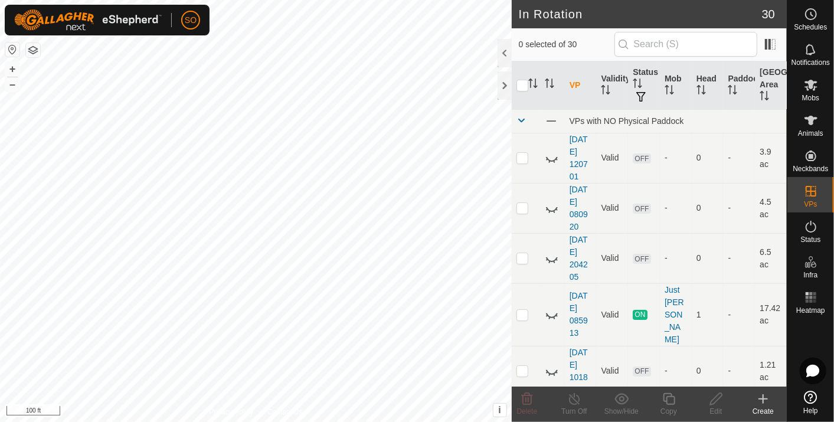
click at [763, 397] on icon at bounding box center [763, 399] width 0 height 8
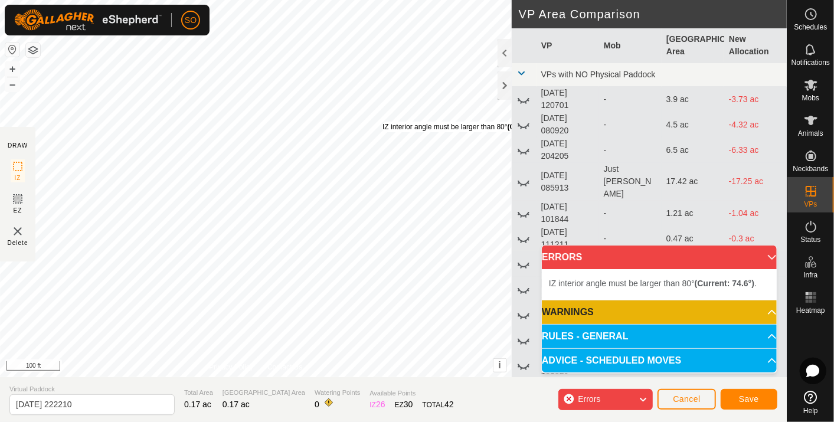
click at [382, 121] on div "IZ interior angle must be larger than 80° (Current: 74.6°) . + – ⇧ i This appli…" at bounding box center [255, 188] width 511 height 377
click at [381, 120] on div "IZ interior angle must be larger than 80° (Current: 74.6°) . + – ⇧ i This appli…" at bounding box center [255, 188] width 511 height 377
click at [368, 81] on div "IZ interior angle must be larger than 80° (Current: 79.9°) . + – ⇧ i This appli…" at bounding box center [255, 188] width 511 height 377
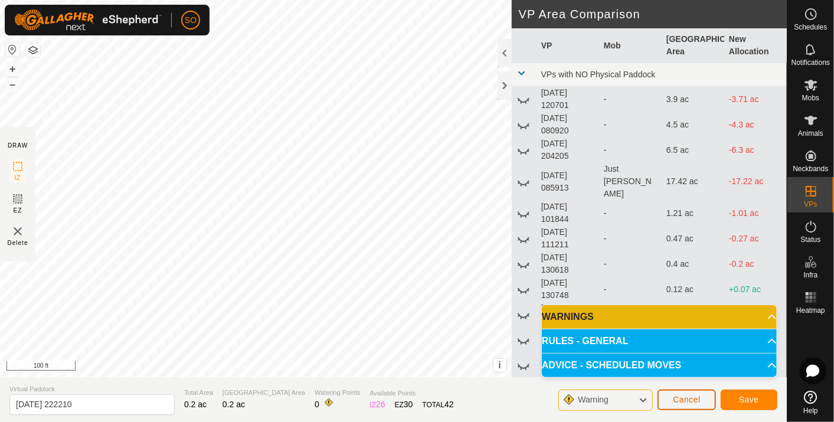
click at [681, 400] on span "Cancel" at bounding box center [687, 399] width 28 height 9
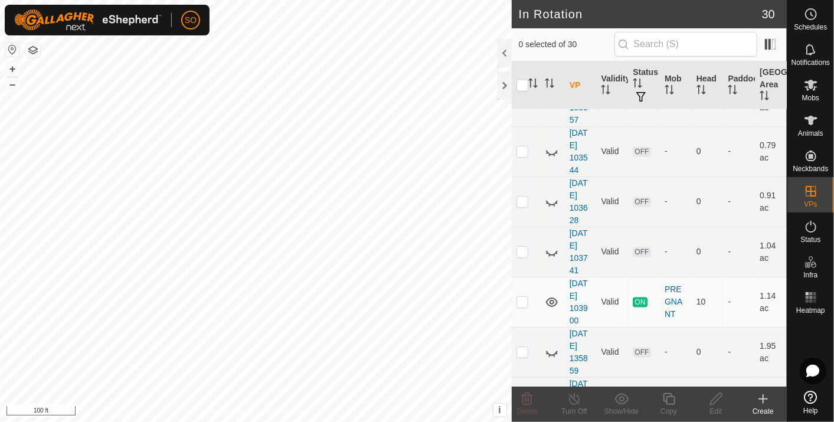
scroll to position [1258, 0]
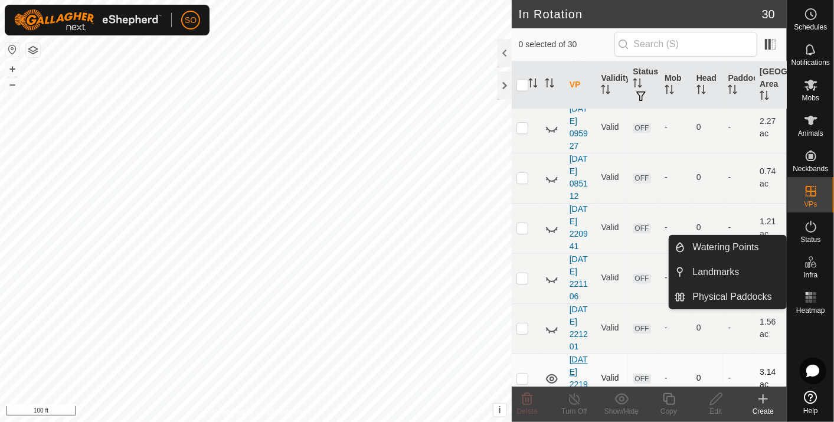
click at [581, 363] on link "[DATE] 221946" at bounding box center [578, 378] width 18 height 47
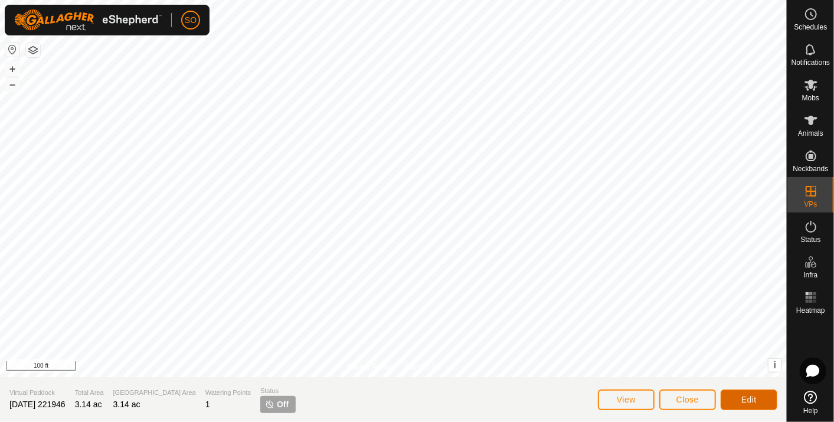
click at [738, 396] on button "Edit" at bounding box center [748, 399] width 57 height 21
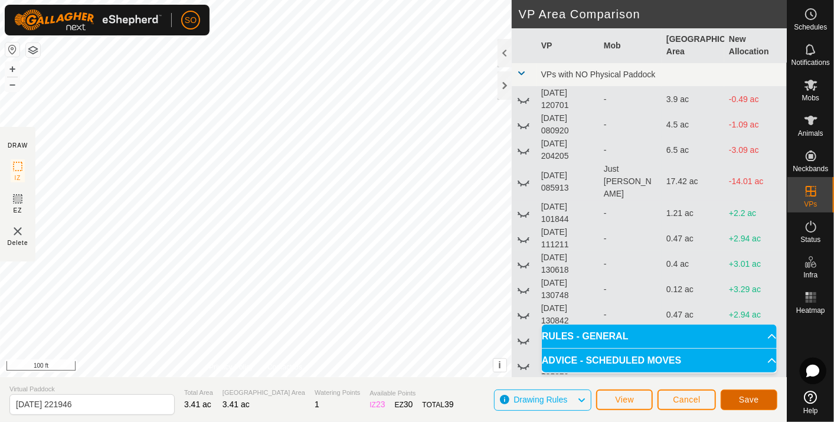
click at [746, 399] on span "Save" at bounding box center [749, 399] width 20 height 9
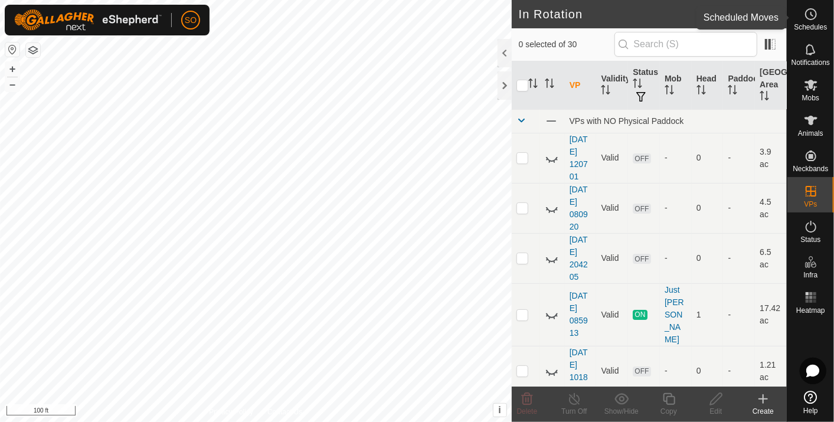
click at [812, 8] on icon at bounding box center [810, 14] width 14 height 14
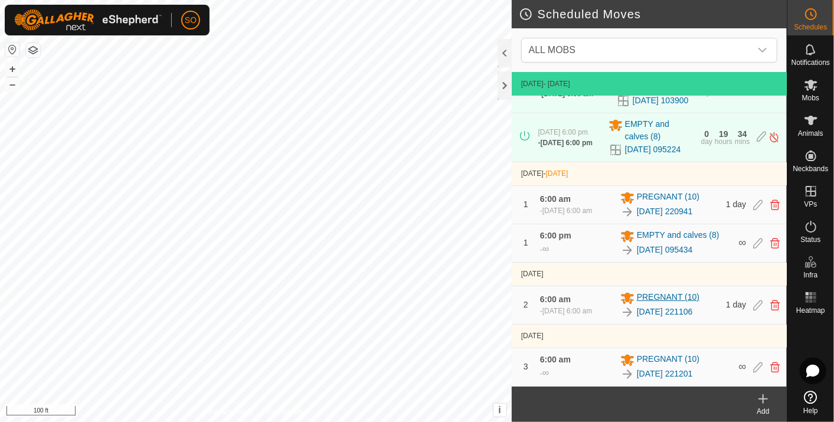
scroll to position [51, 0]
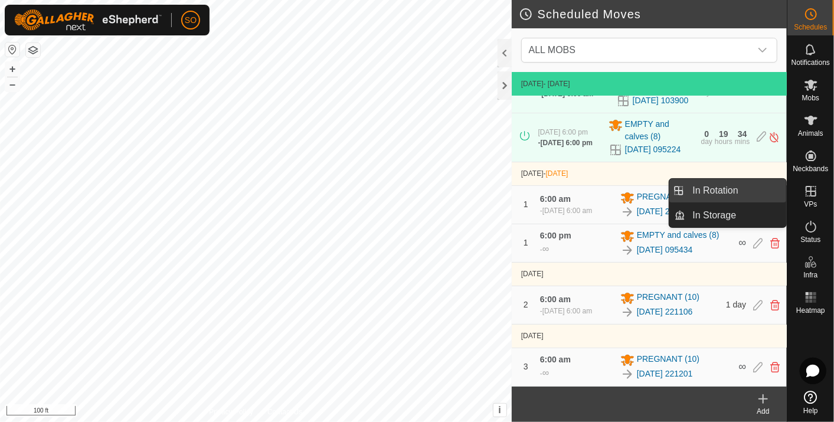
click at [724, 185] on link "In Rotation" at bounding box center [736, 191] width 101 height 24
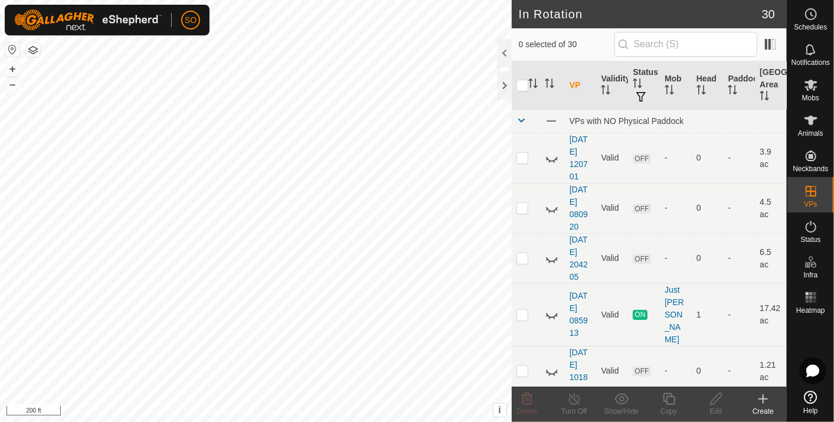
click at [763, 397] on icon at bounding box center [763, 399] width 0 height 8
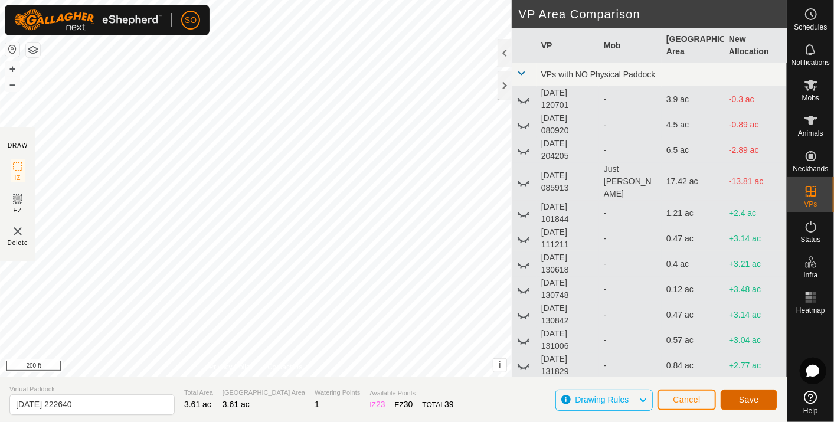
click at [745, 397] on span "Save" at bounding box center [749, 399] width 20 height 9
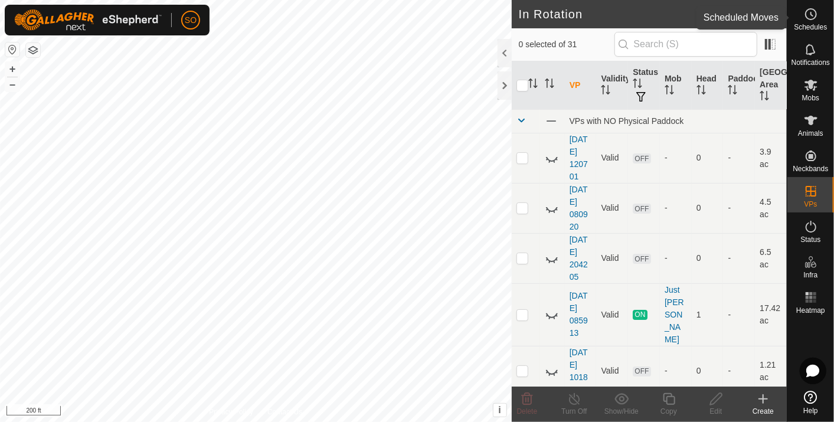
click at [812, 14] on icon at bounding box center [810, 14] width 14 height 14
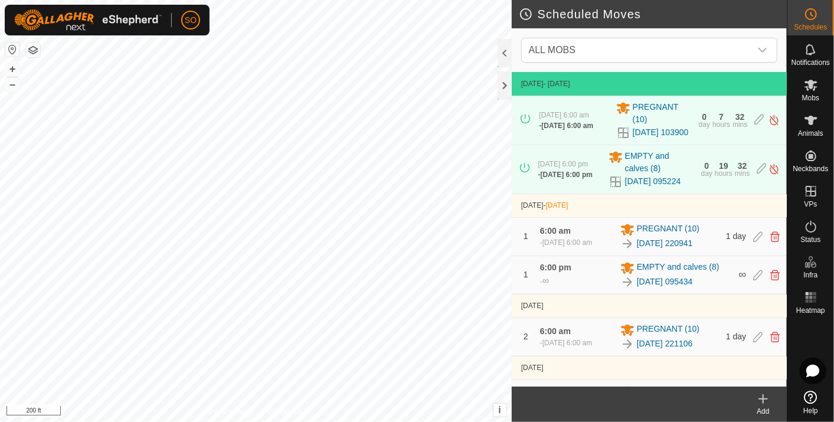
click at [765, 398] on icon at bounding box center [763, 399] width 14 height 14
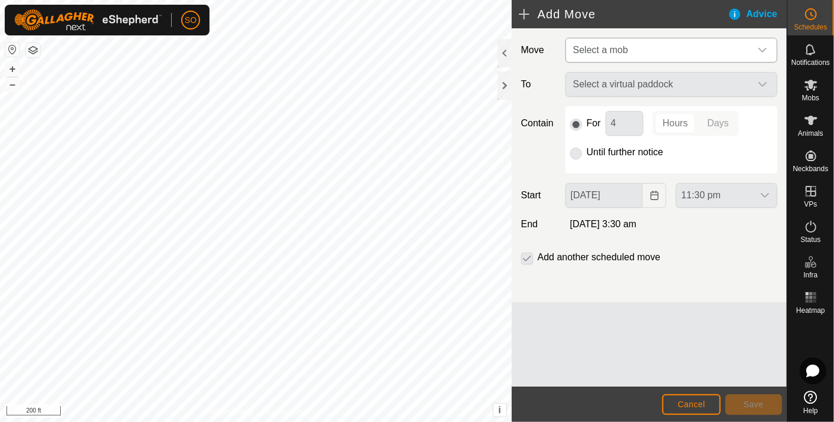
click at [765, 48] on icon "dropdown trigger" at bounding box center [762, 50] width 8 height 5
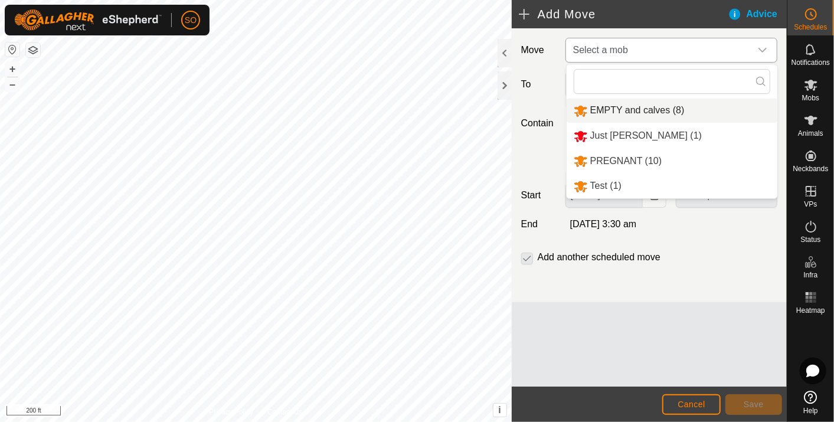
click at [628, 106] on li "EMPTY and calves (8)" at bounding box center [671, 111] width 211 height 24
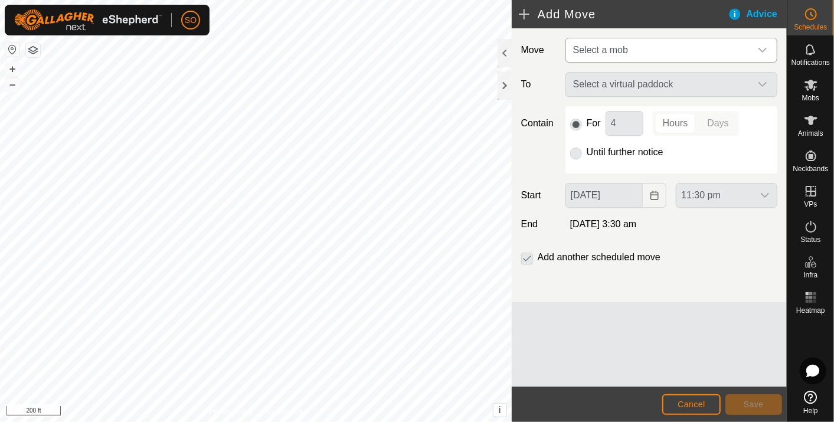
type input "[DATE]"
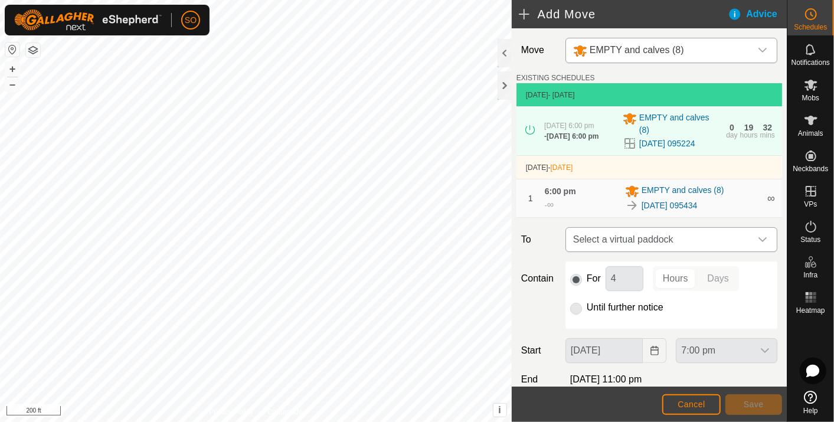
click at [757, 241] on icon "dropdown trigger" at bounding box center [761, 239] width 9 height 9
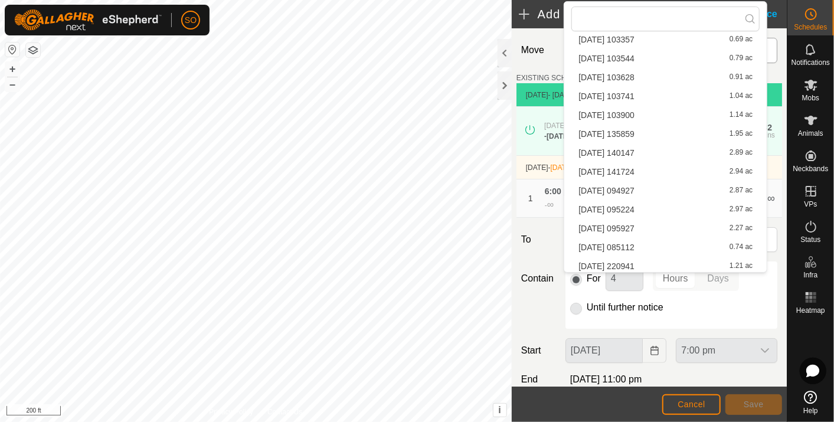
scroll to position [356, 0]
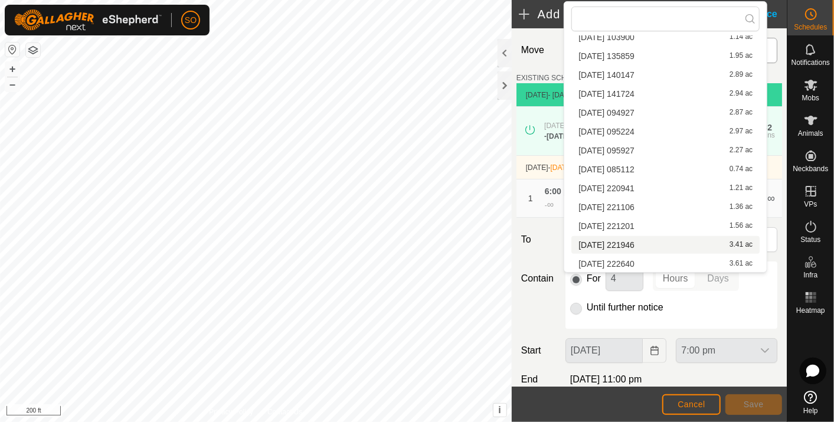
click at [634, 238] on li "[DATE] 221946 3.41 ac" at bounding box center [665, 245] width 188 height 18
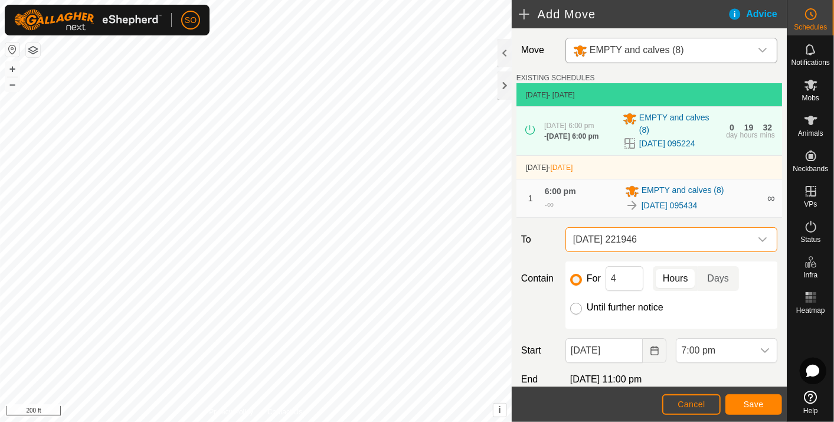
click at [572, 309] on input "Until further notice" at bounding box center [576, 309] width 12 height 12
radio input "true"
checkbox input "false"
click at [650, 349] on icon "Choose Date" at bounding box center [654, 350] width 8 height 9
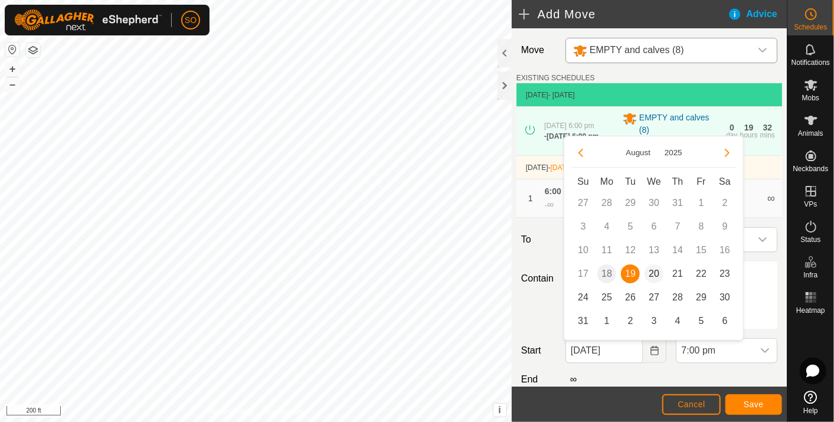
click at [654, 271] on span "20" at bounding box center [653, 273] width 19 height 19
type input "[DATE]"
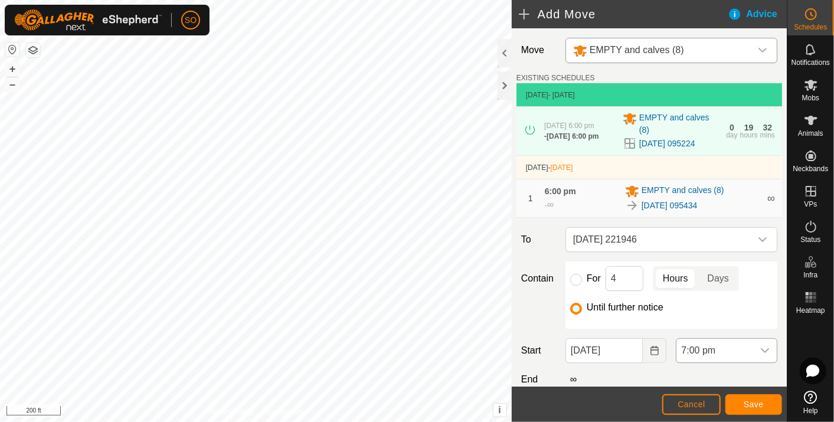
click at [760, 350] on icon "dropdown trigger" at bounding box center [764, 350] width 8 height 5
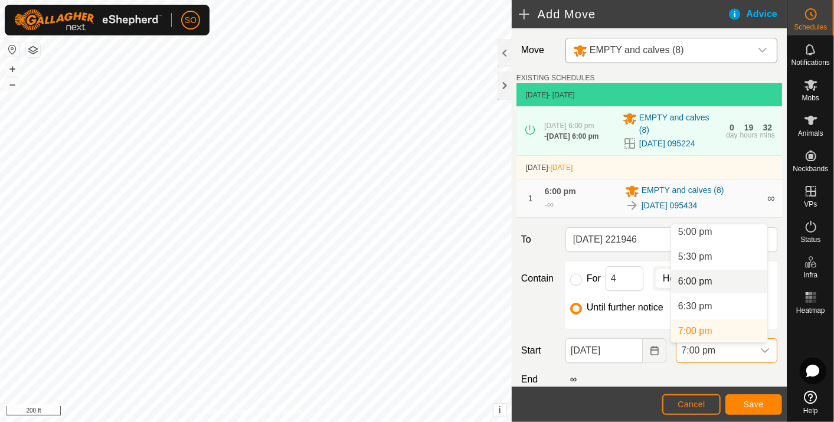
click at [703, 277] on li "6:00 pm" at bounding box center [719, 282] width 96 height 24
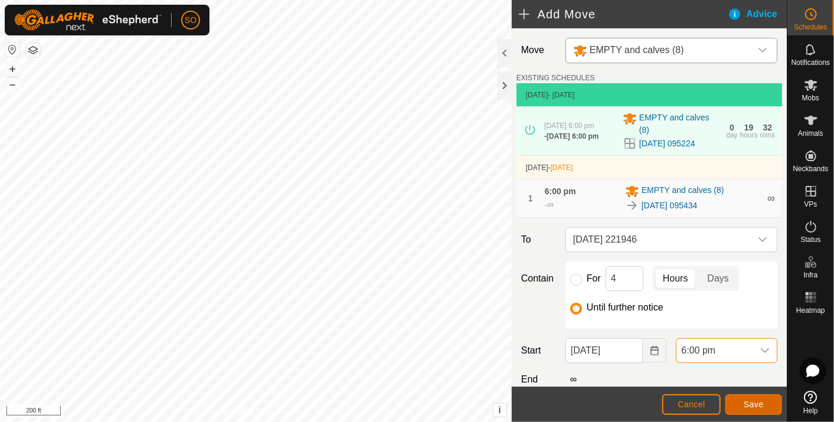
click at [749, 401] on span "Save" at bounding box center [753, 403] width 20 height 9
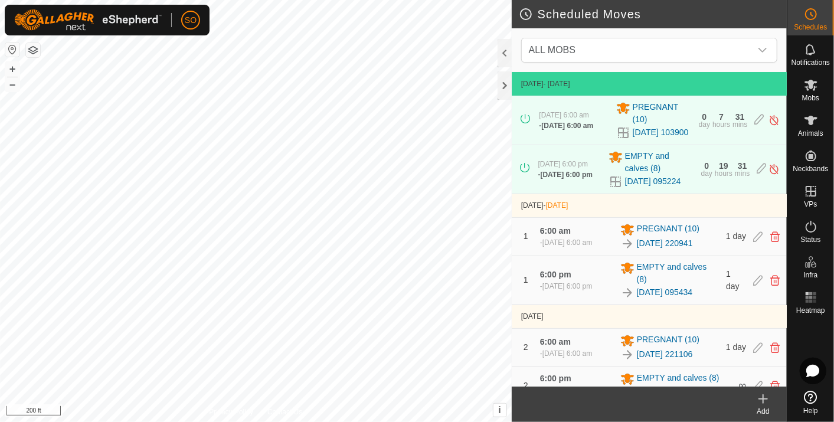
click at [765, 398] on icon at bounding box center [763, 399] width 14 height 14
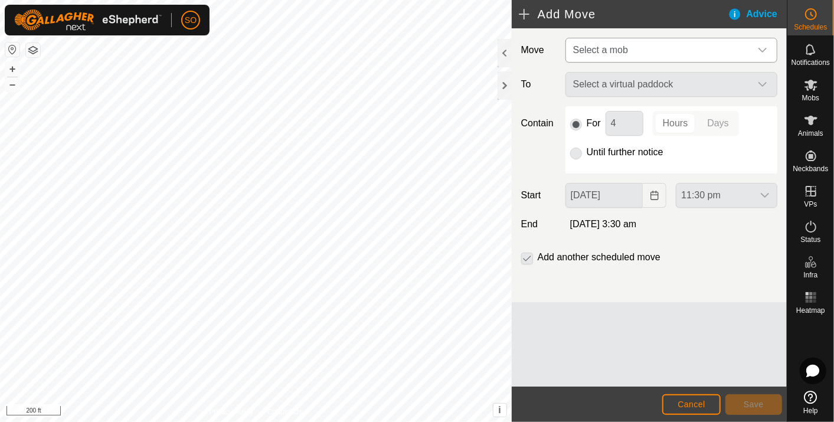
click at [761, 46] on icon "dropdown trigger" at bounding box center [761, 49] width 9 height 9
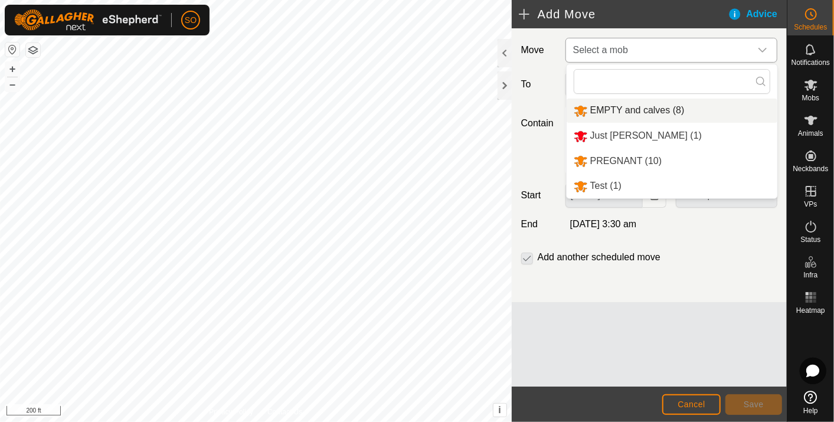
click at [614, 104] on li "EMPTY and calves (8)" at bounding box center [671, 111] width 211 height 24
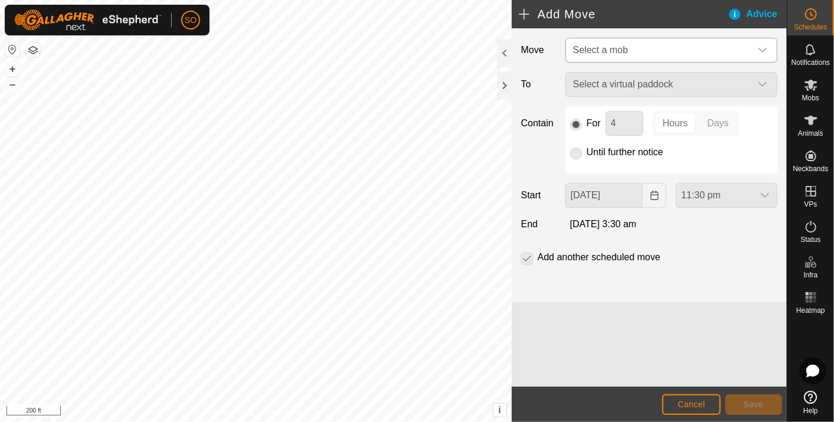
type input "[DATE]"
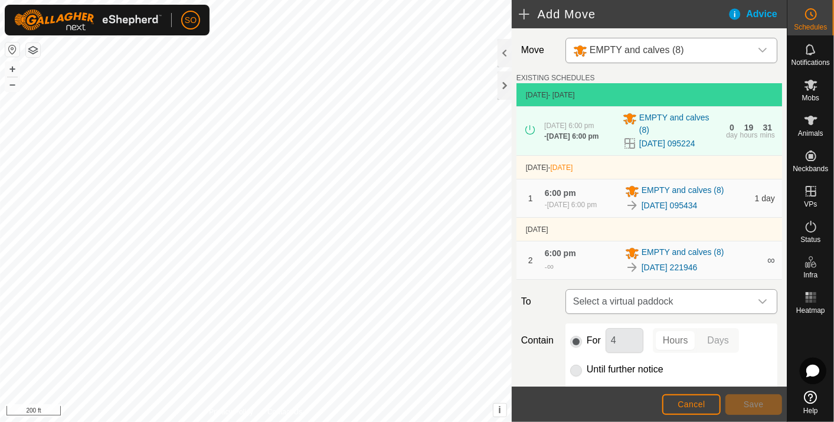
click at [757, 301] on icon "dropdown trigger" at bounding box center [761, 301] width 9 height 9
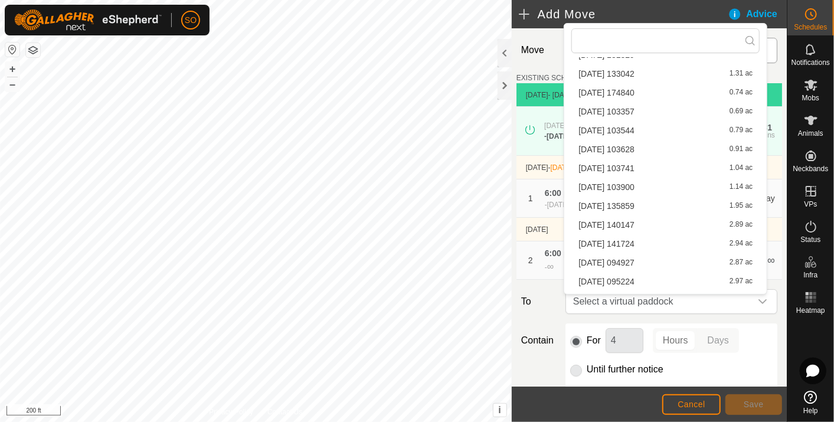
scroll to position [356, 0]
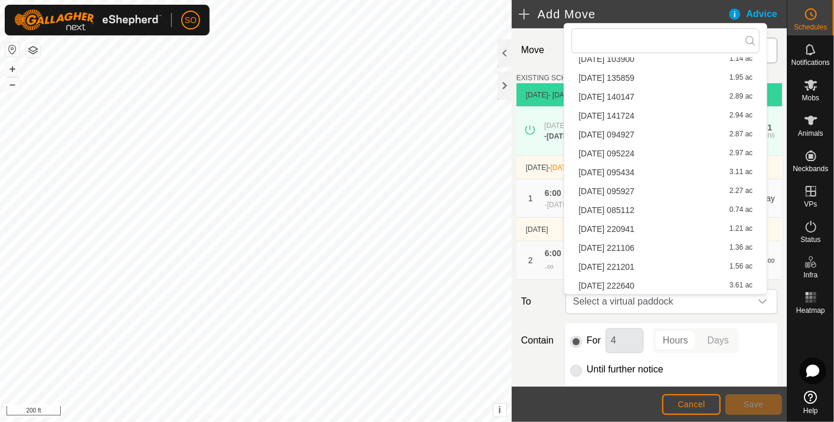
click at [634, 280] on li "[DATE] 222640 3.61 ac" at bounding box center [665, 286] width 188 height 18
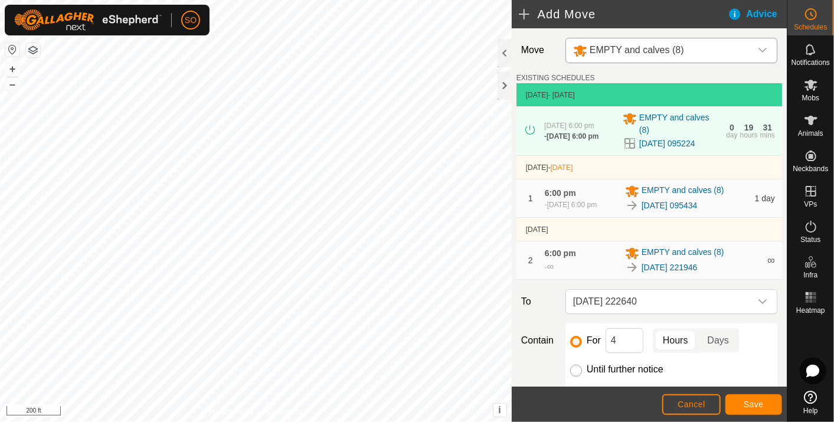
click at [572, 371] on input "Until further notice" at bounding box center [576, 371] width 12 height 12
radio input "true"
checkbox input "false"
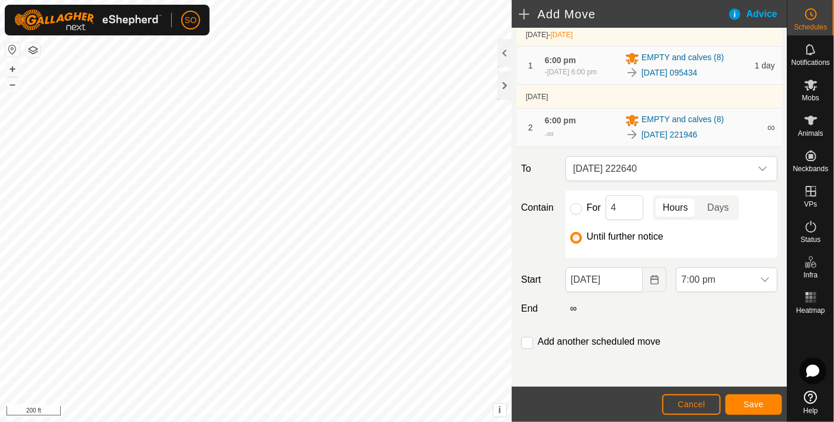
scroll to position [135, 0]
click at [650, 278] on icon "Choose Date" at bounding box center [654, 279] width 9 height 9
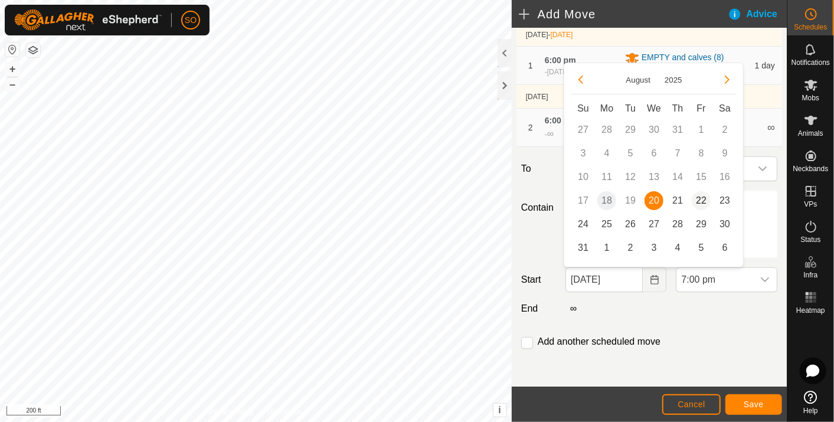
click at [704, 199] on span "22" at bounding box center [700, 200] width 19 height 19
type input "[DATE]"
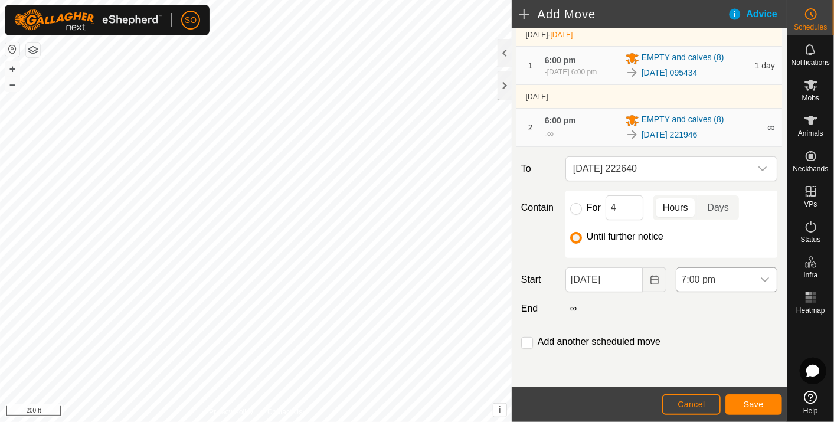
click at [760, 275] on icon "dropdown trigger" at bounding box center [764, 279] width 9 height 9
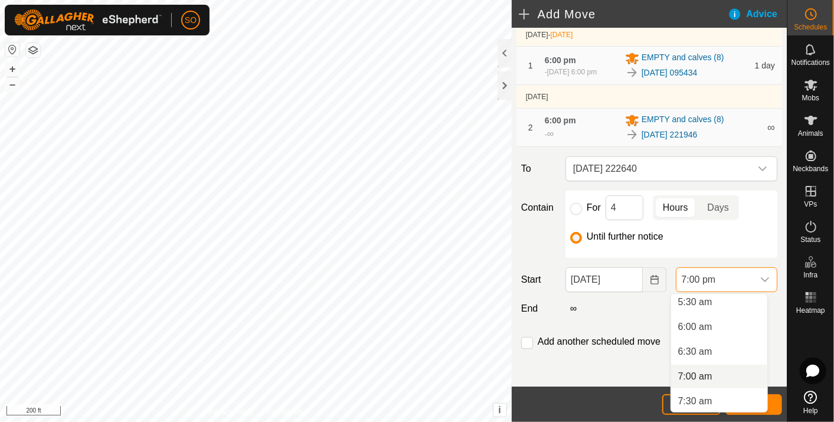
scroll to position [252, 0]
click at [706, 350] on li "6:00 am" at bounding box center [719, 351] width 96 height 24
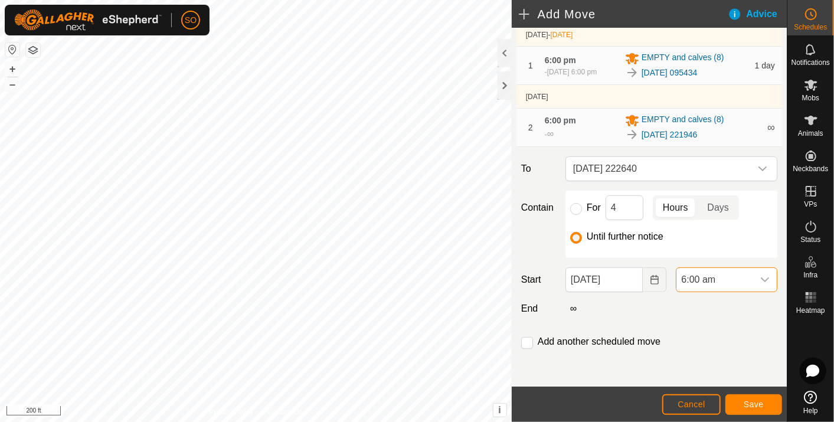
scroll to position [847, 0]
click at [756, 402] on span "Save" at bounding box center [753, 403] width 20 height 9
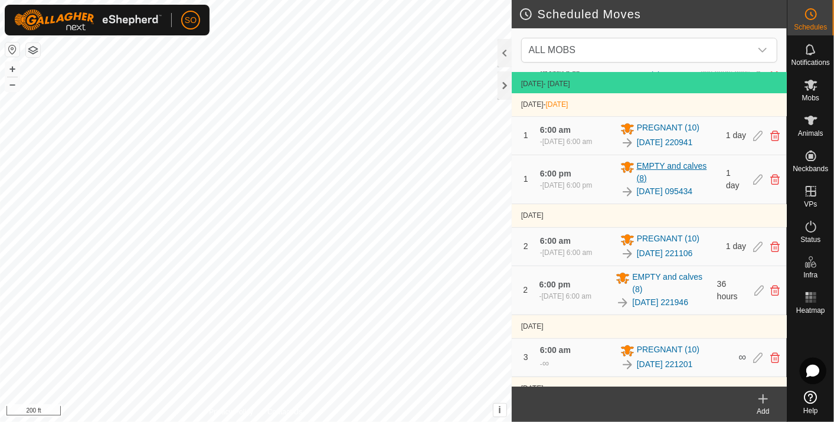
scroll to position [131, 0]
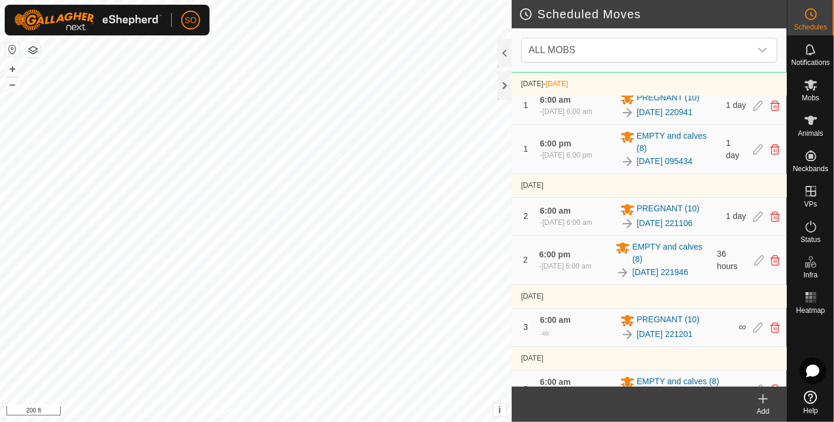
drag, startPoint x: 600, startPoint y: 303, endPoint x: 612, endPoint y: 297, distance: 13.2
click at [612, 284] on div "2 6:00 pm [DATE], 6:00 am EMPTY and calves [PHONE_NUMBER][DATE] 221946 36 hours" at bounding box center [648, 260] width 265 height 48
click at [681, 44] on span "ALL MOBS" at bounding box center [637, 50] width 227 height 24
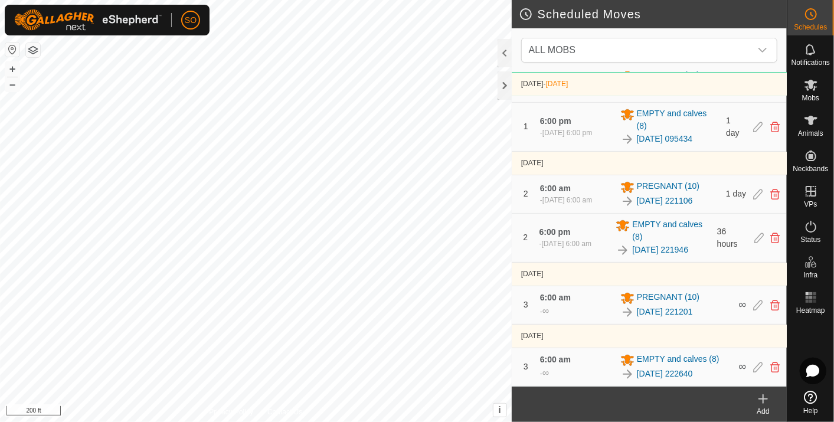
scroll to position [172, 0]
click at [763, 396] on icon at bounding box center [763, 399] width 14 height 14
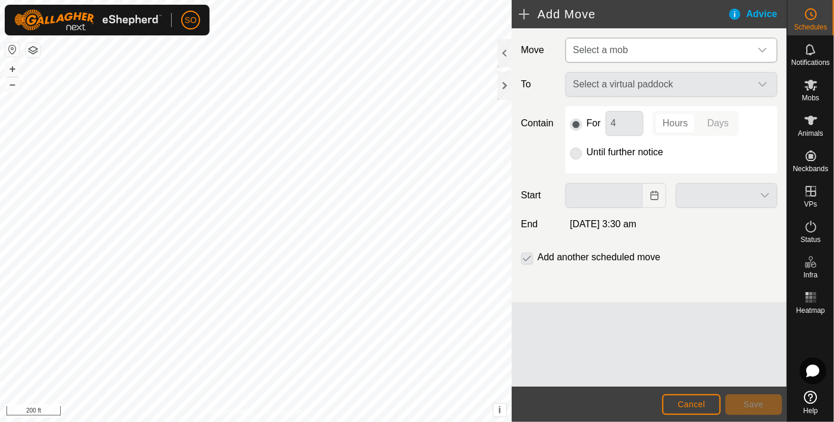
click at [765, 45] on icon "dropdown trigger" at bounding box center [761, 49] width 9 height 9
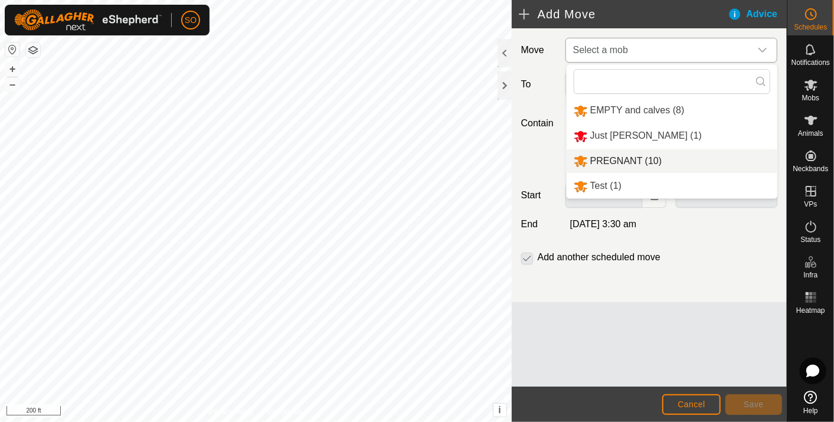
click at [615, 155] on li "PREGNANT (10)" at bounding box center [671, 161] width 211 height 24
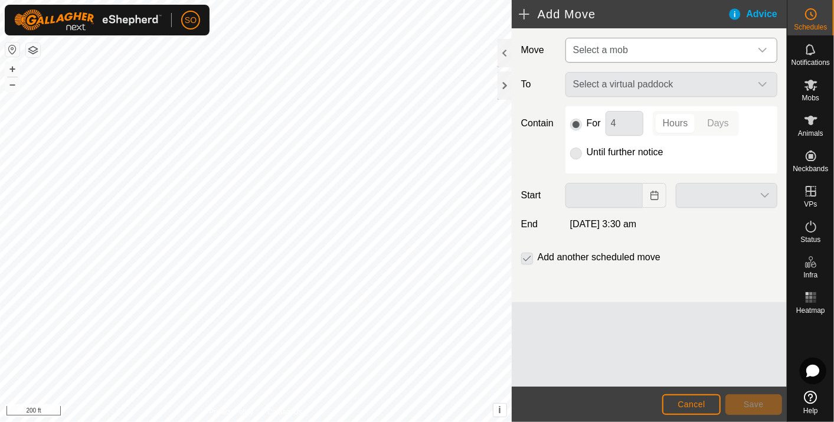
type input "[DATE]"
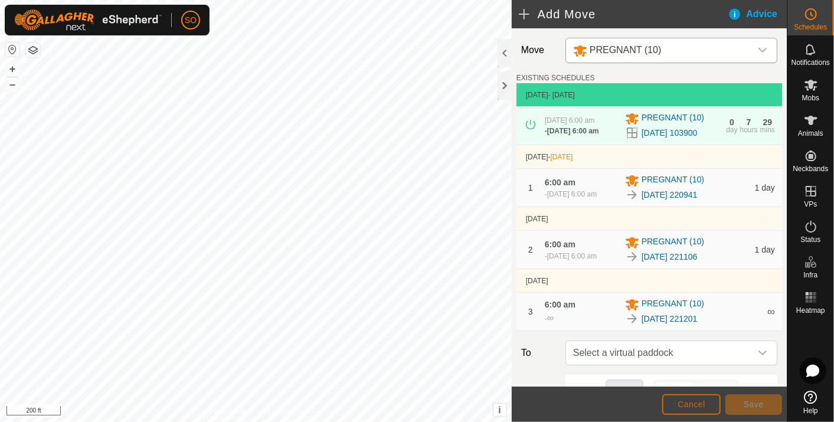
click at [693, 404] on span "Cancel" at bounding box center [691, 403] width 28 height 9
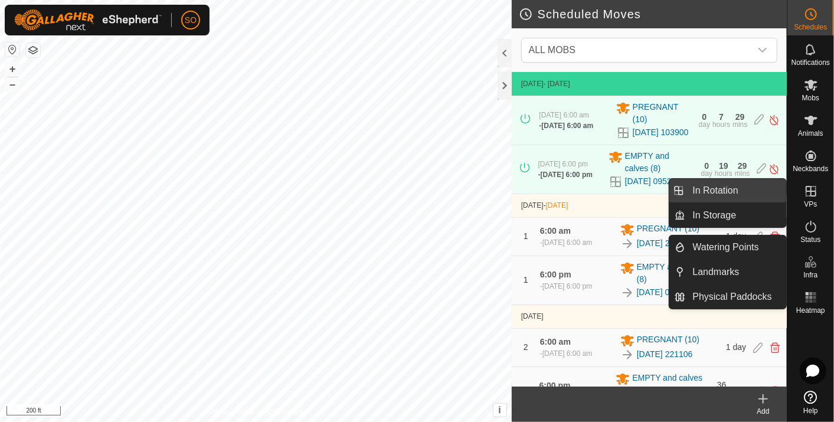
click at [745, 190] on link "In Rotation" at bounding box center [736, 191] width 101 height 24
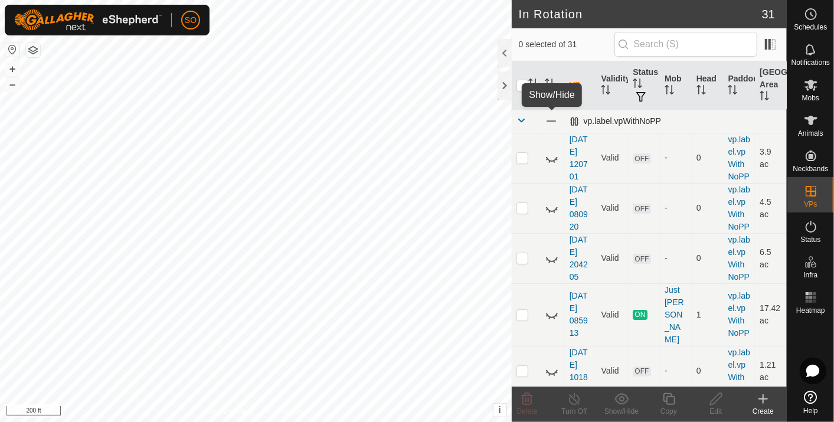
click at [553, 118] on span at bounding box center [551, 120] width 13 height 13
click at [549, 118] on icon at bounding box center [552, 121] width 14 height 14
click at [766, 396] on icon at bounding box center [763, 399] width 14 height 14
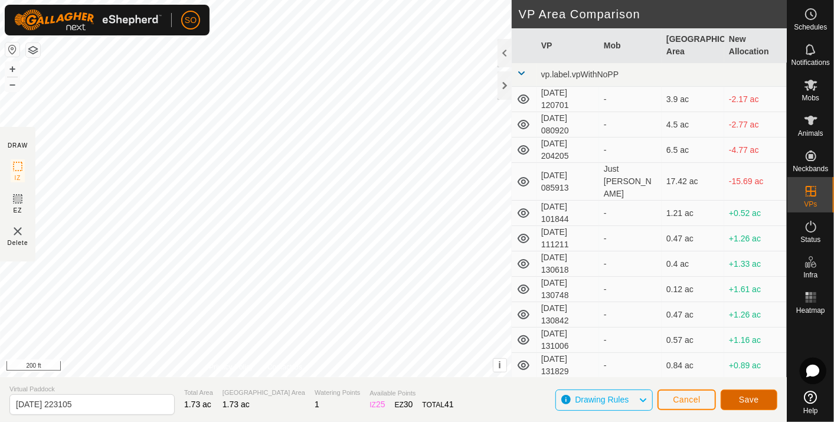
click at [750, 395] on span "Save" at bounding box center [749, 399] width 20 height 9
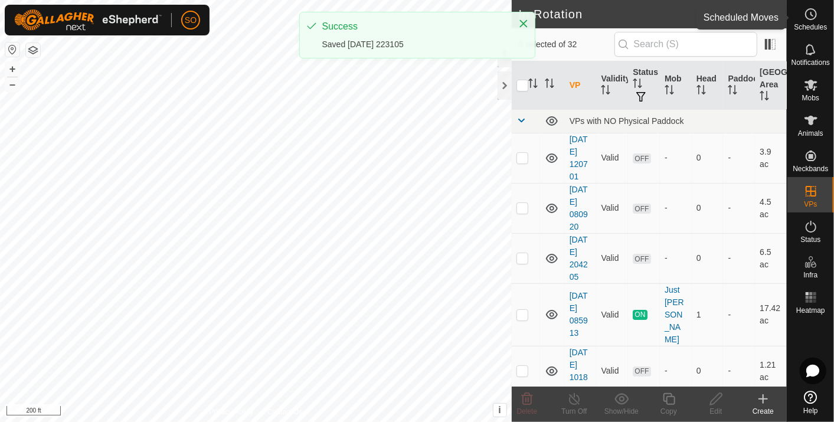
click at [811, 13] on icon at bounding box center [812, 14] width 2 height 4
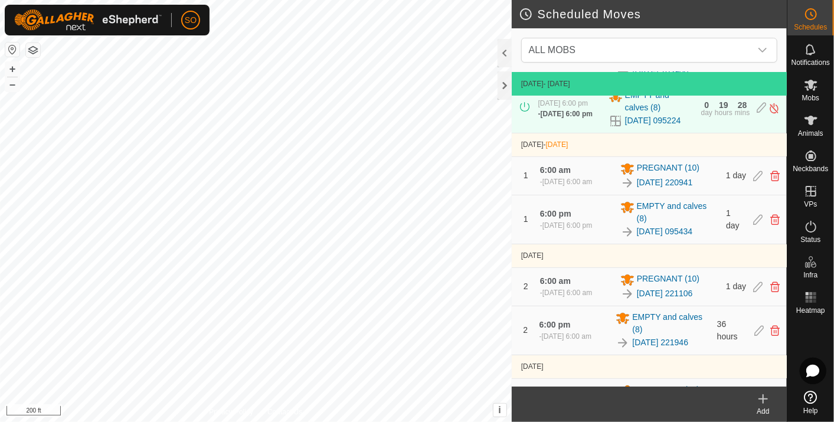
scroll to position [172, 0]
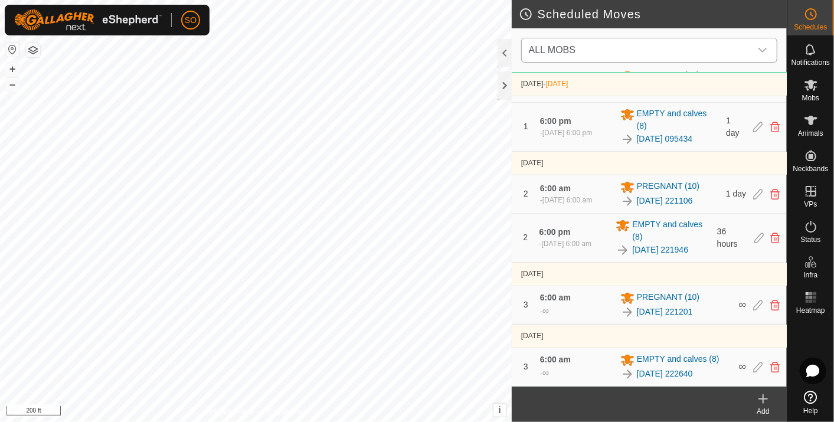
click at [766, 47] on icon "dropdown trigger" at bounding box center [761, 49] width 9 height 9
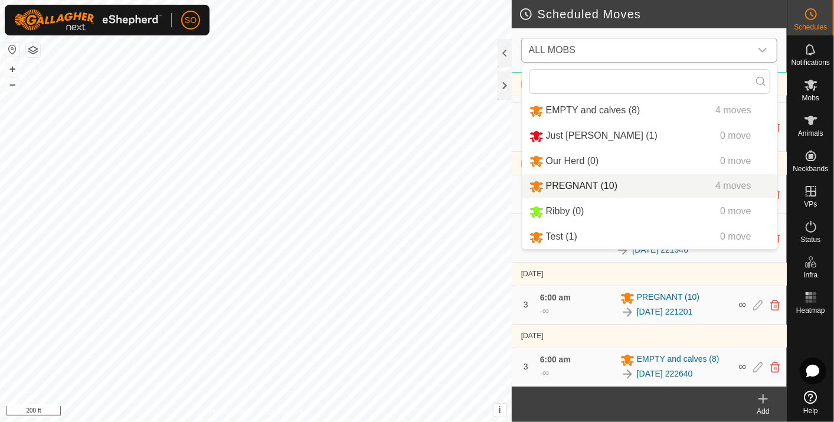
click at [568, 182] on li "PREGNANT (10) 4 moves" at bounding box center [649, 186] width 255 height 24
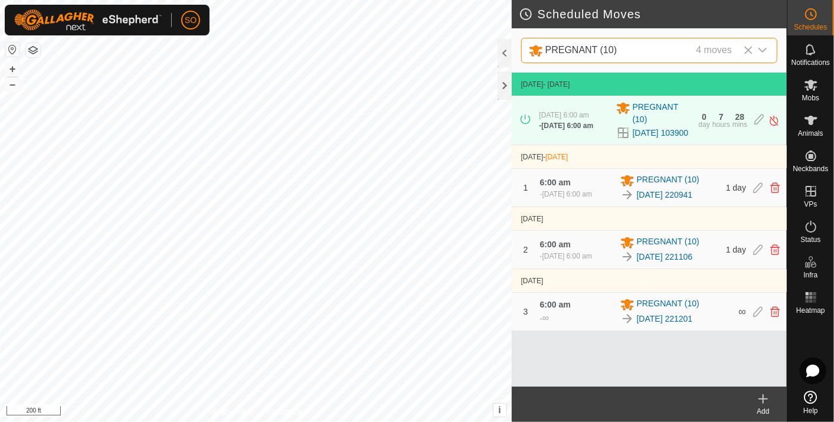
scroll to position [0, 0]
click at [765, 398] on icon at bounding box center [763, 399] width 14 height 14
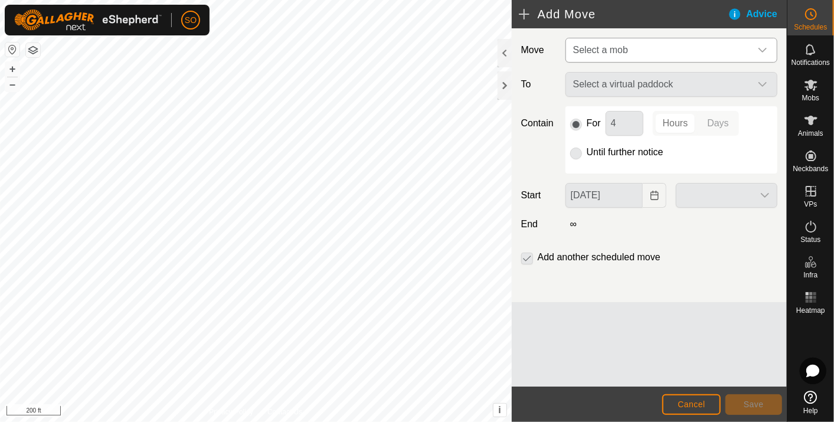
click at [760, 45] on icon "dropdown trigger" at bounding box center [761, 49] width 9 height 9
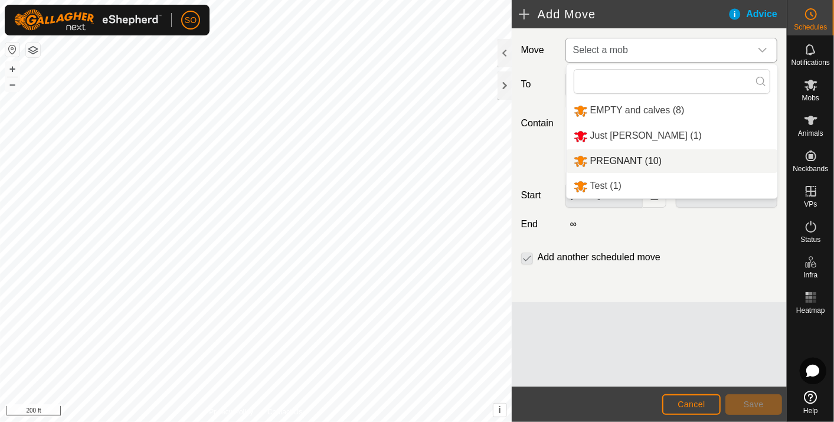
click at [616, 159] on li "PREGNANT (10)" at bounding box center [671, 161] width 211 height 24
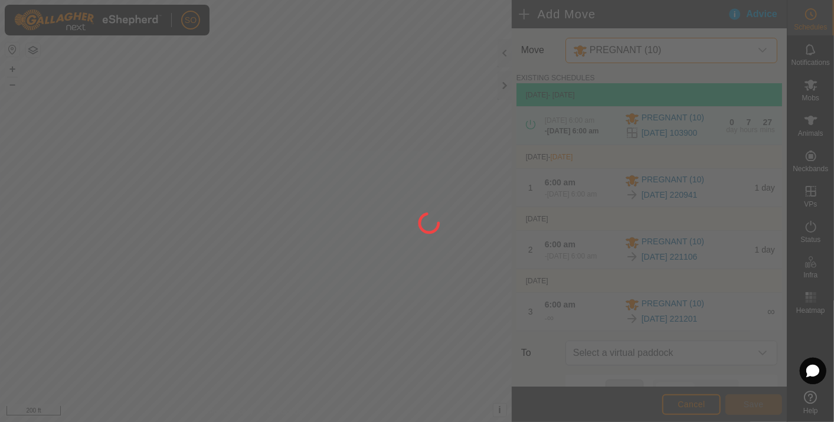
type input "[DATE]"
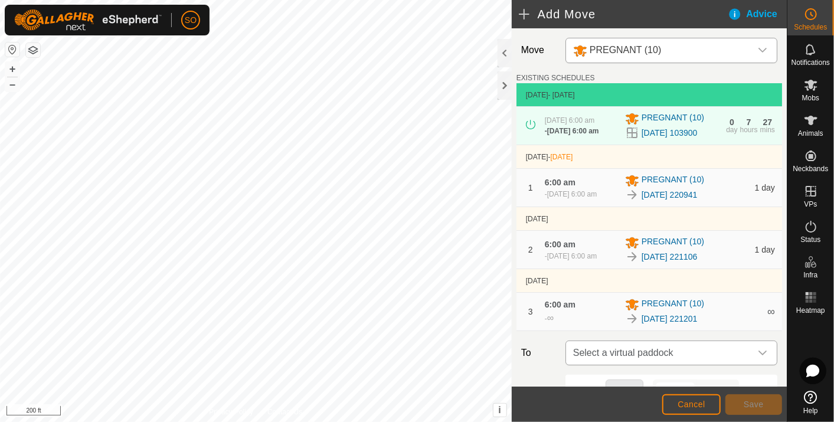
click at [757, 360] on div "dropdown trigger" at bounding box center [762, 353] width 24 height 24
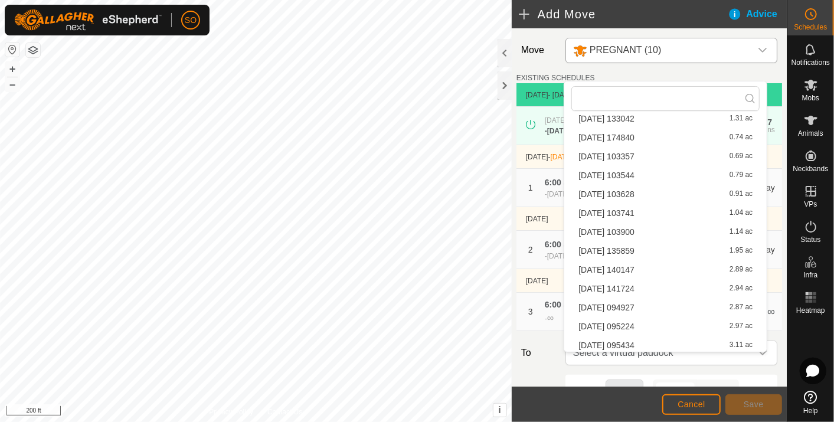
scroll to position [375, 0]
click at [642, 338] on li "[DATE] 223105 1.73 ac" at bounding box center [665, 343] width 188 height 18
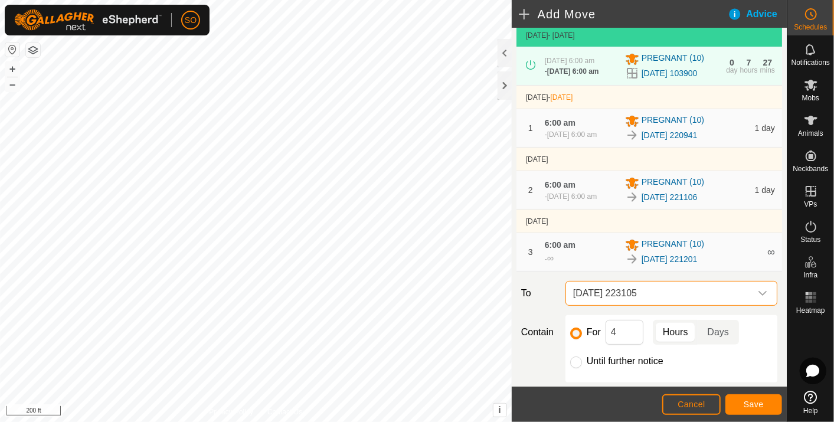
scroll to position [192, 0]
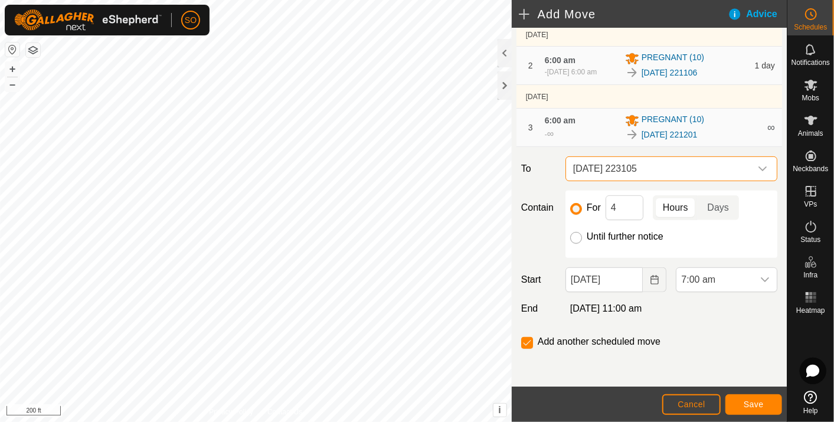
click at [573, 237] on input "Until further notice" at bounding box center [576, 238] width 12 height 12
radio input "true"
checkbox input "false"
click at [650, 278] on icon "Choose Date" at bounding box center [654, 279] width 9 height 9
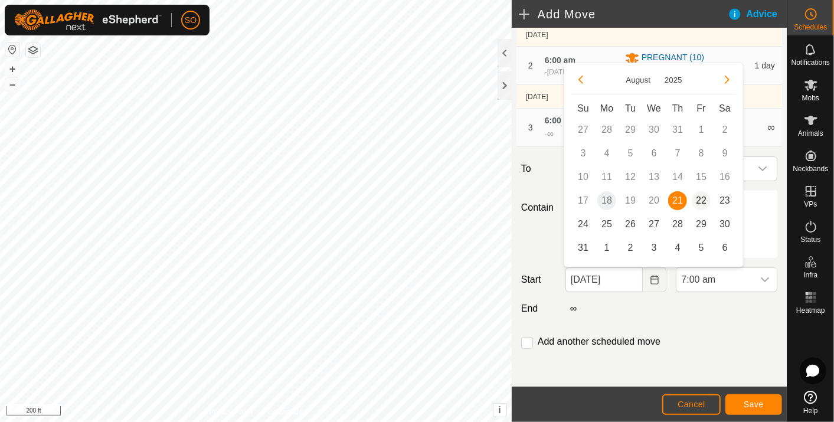
click at [699, 196] on span "22" at bounding box center [700, 200] width 19 height 19
type input "[DATE]"
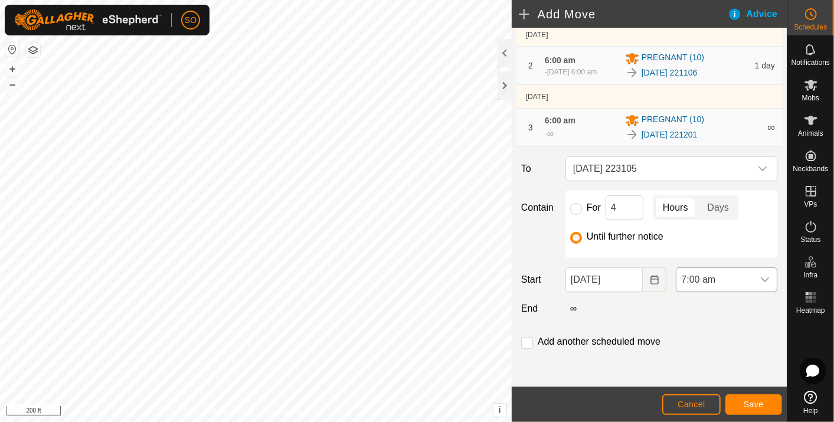
click at [760, 278] on icon "dropdown trigger" at bounding box center [764, 279] width 9 height 9
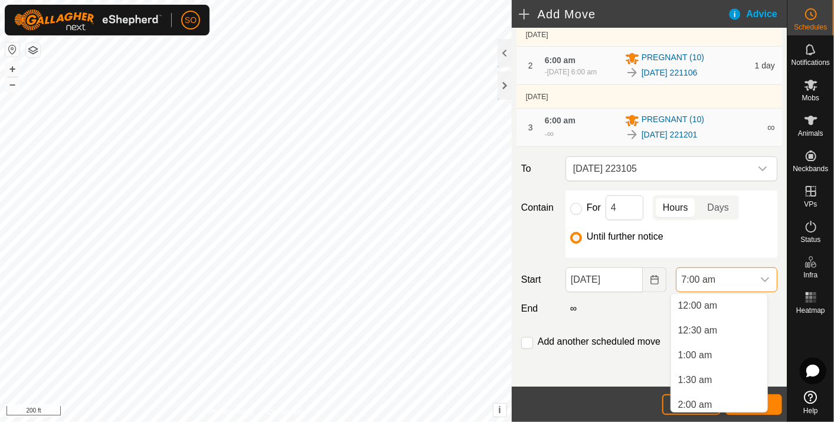
scroll to position [252, 0]
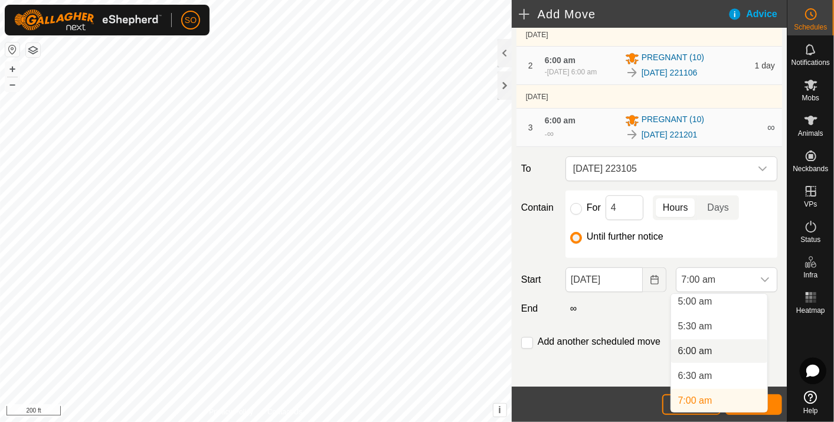
click at [701, 349] on li "6:00 am" at bounding box center [719, 351] width 96 height 24
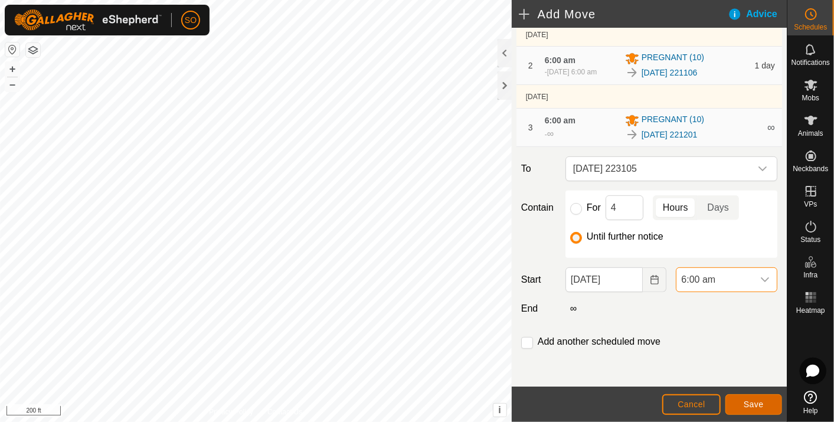
click at [757, 402] on span "Save" at bounding box center [753, 403] width 20 height 9
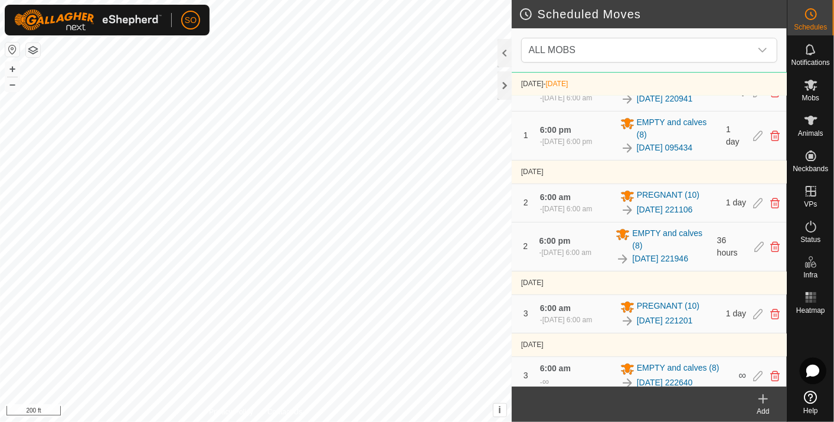
scroll to position [211, 0]
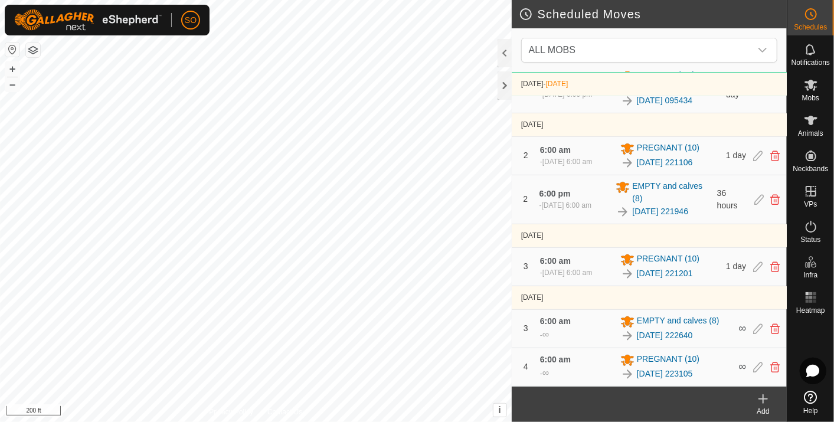
click at [634, 73] on td "[DATE] - [DATE]" at bounding box center [648, 84] width 275 height 24
